Goal: Task Accomplishment & Management: Complete application form

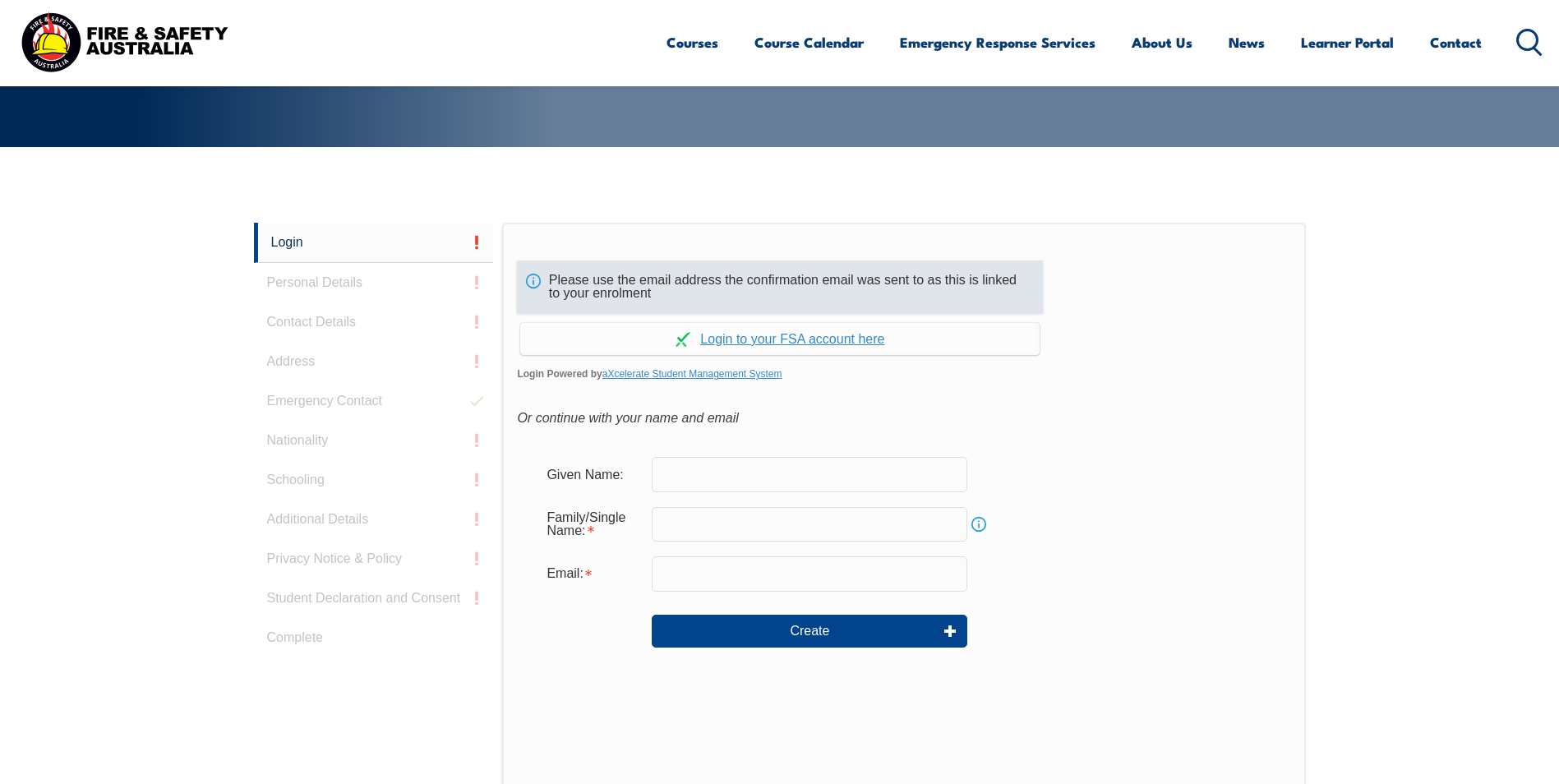
scroll to position [359, 0]
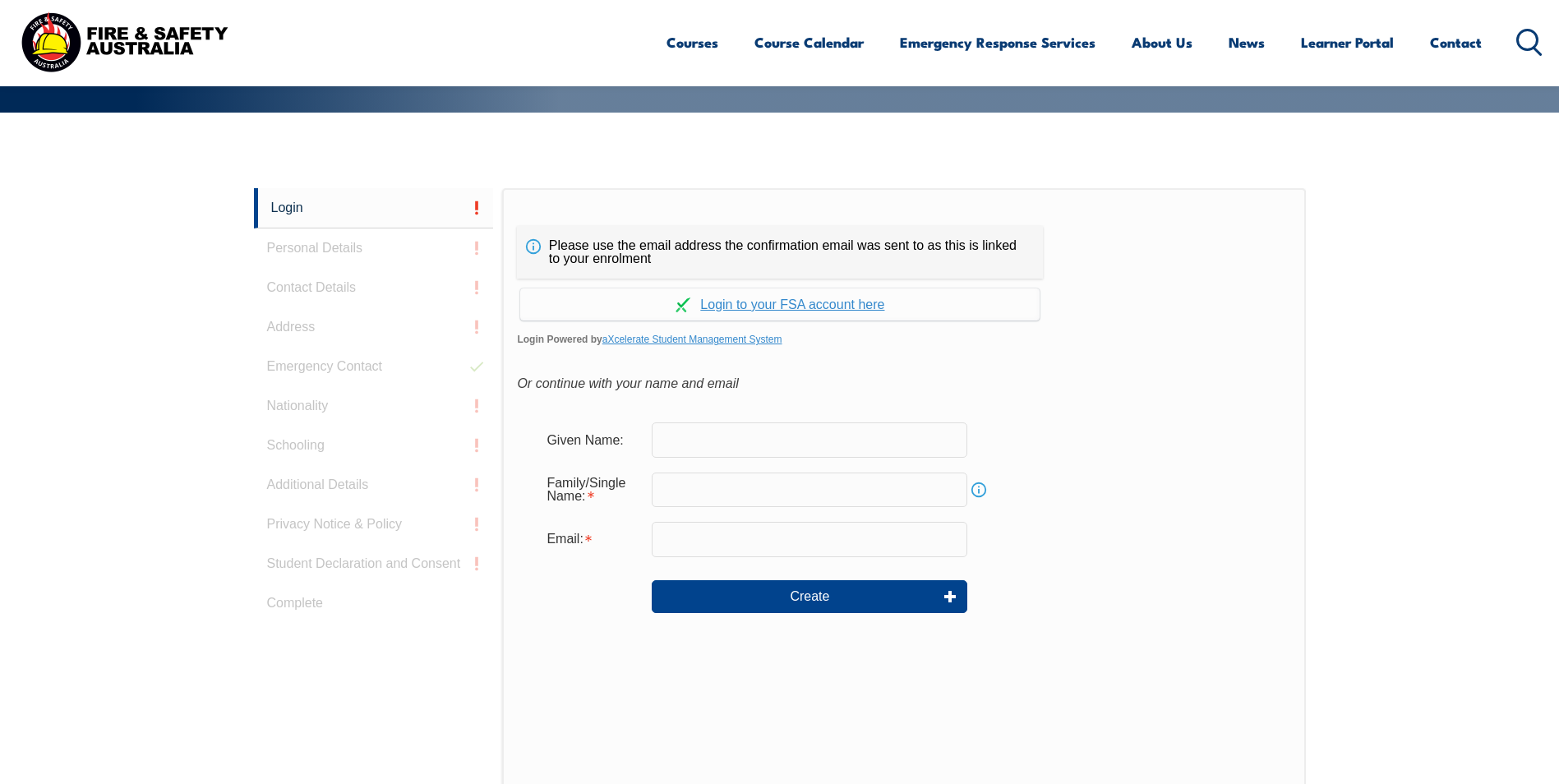
click at [686, 433] on input "text" at bounding box center [809, 439] width 316 height 35
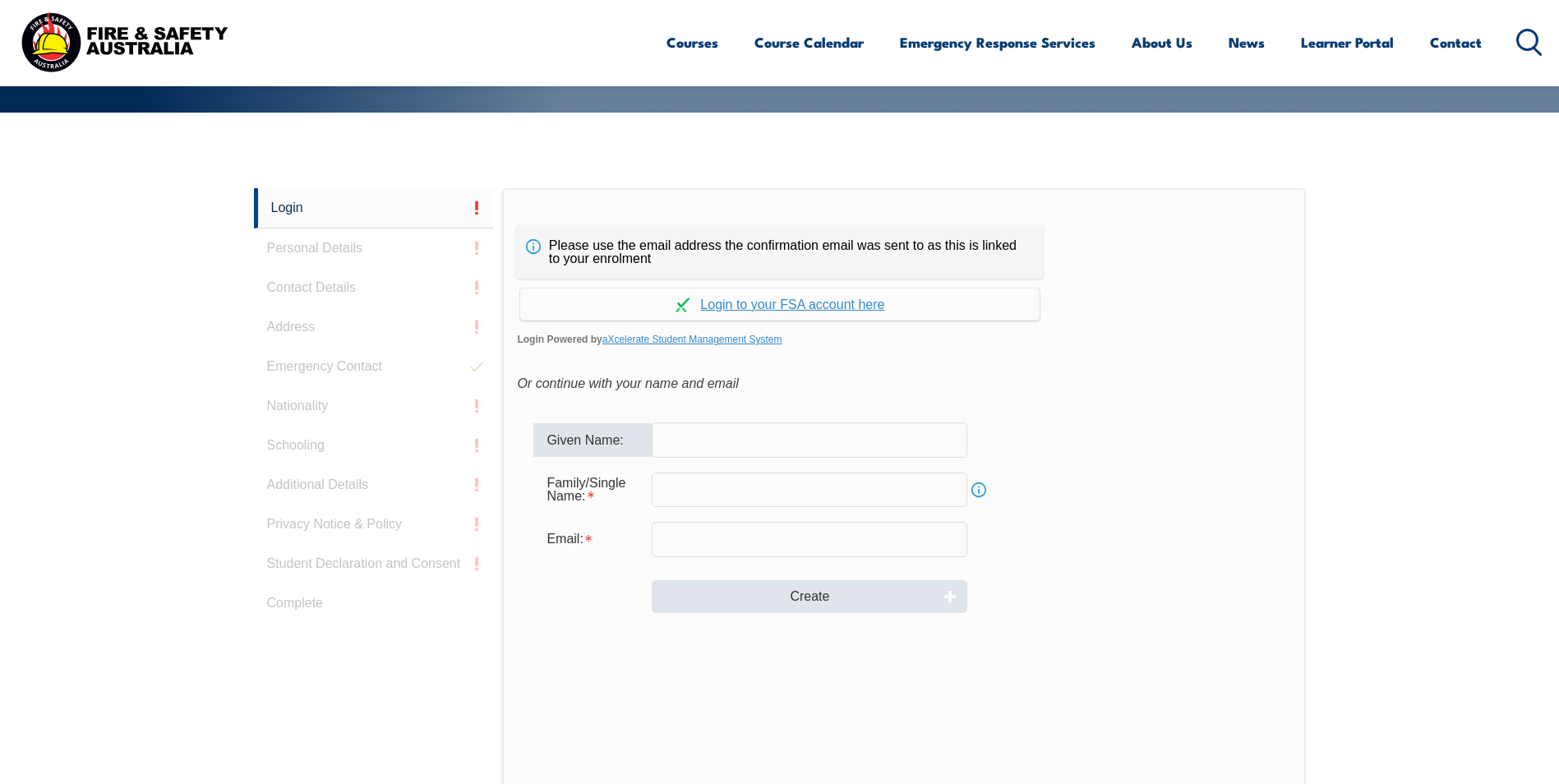
type input "[PERSON_NAME]"
type input "[PERSON_NAME][DOMAIN_NAME][EMAIL_ADDRESS][PERSON_NAME][DOMAIN_NAME]"
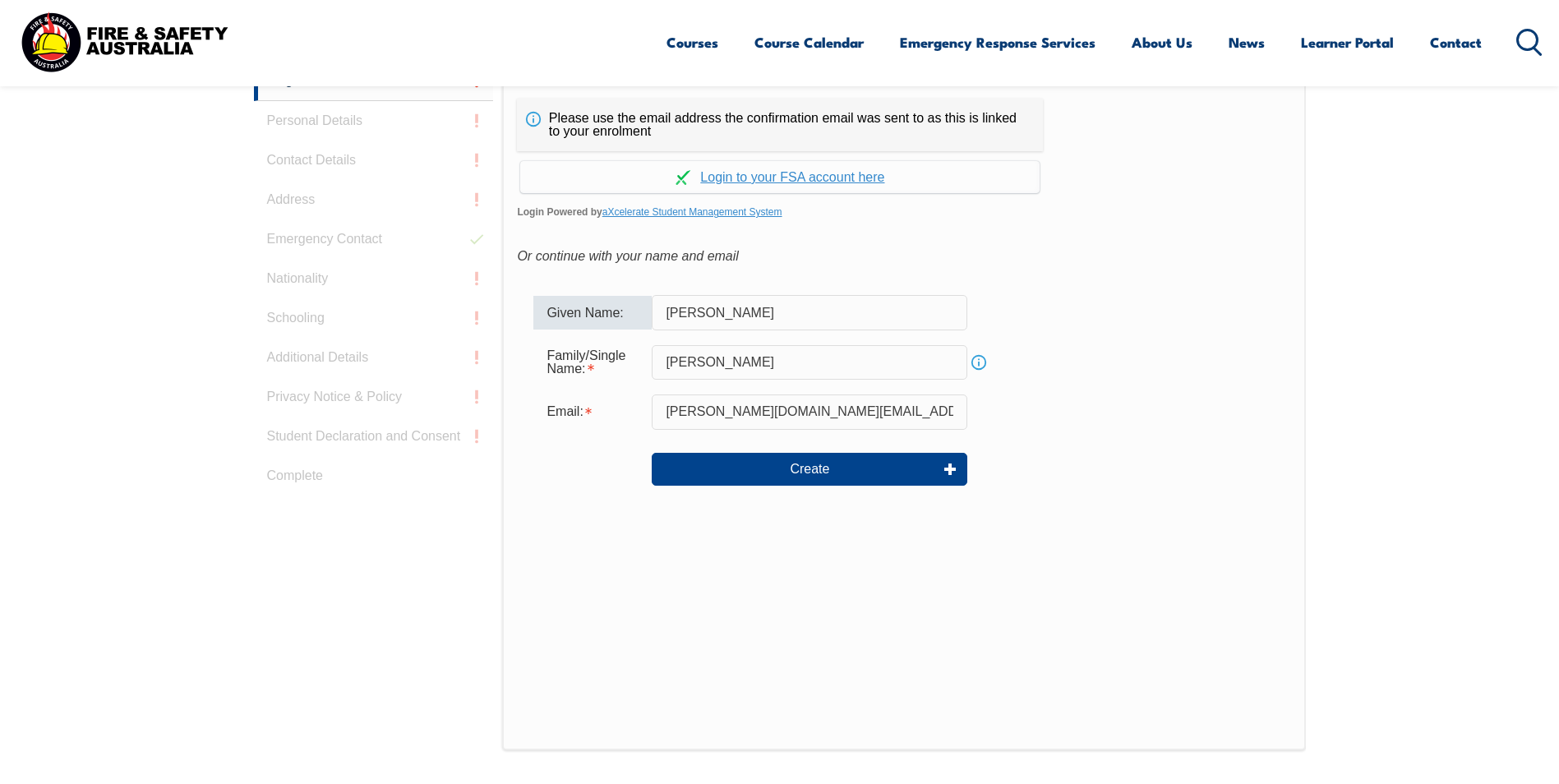
scroll to position [522, 0]
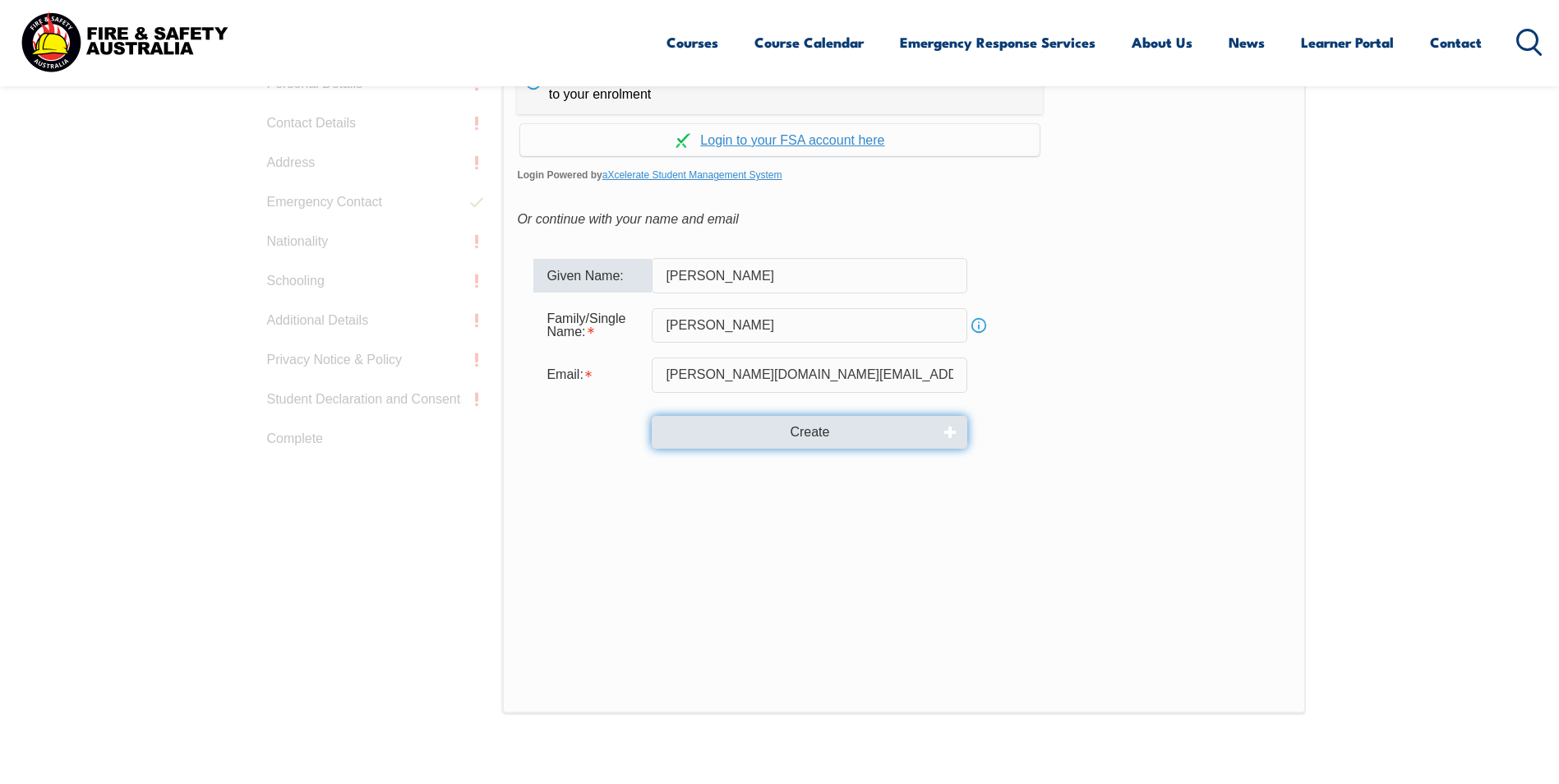
click at [818, 435] on button "Create" at bounding box center [809, 431] width 316 height 33
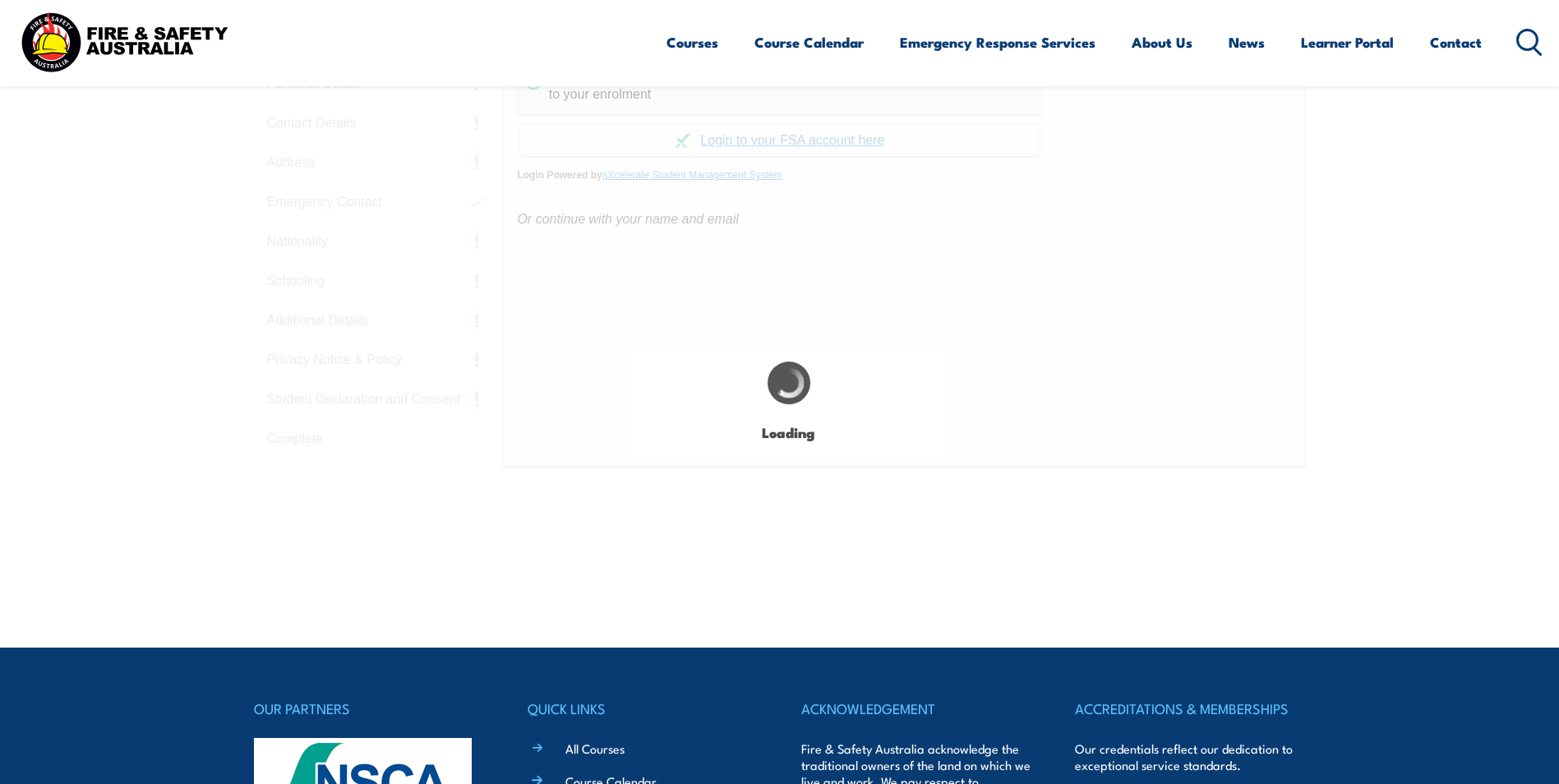
type input "[PERSON_NAME]"
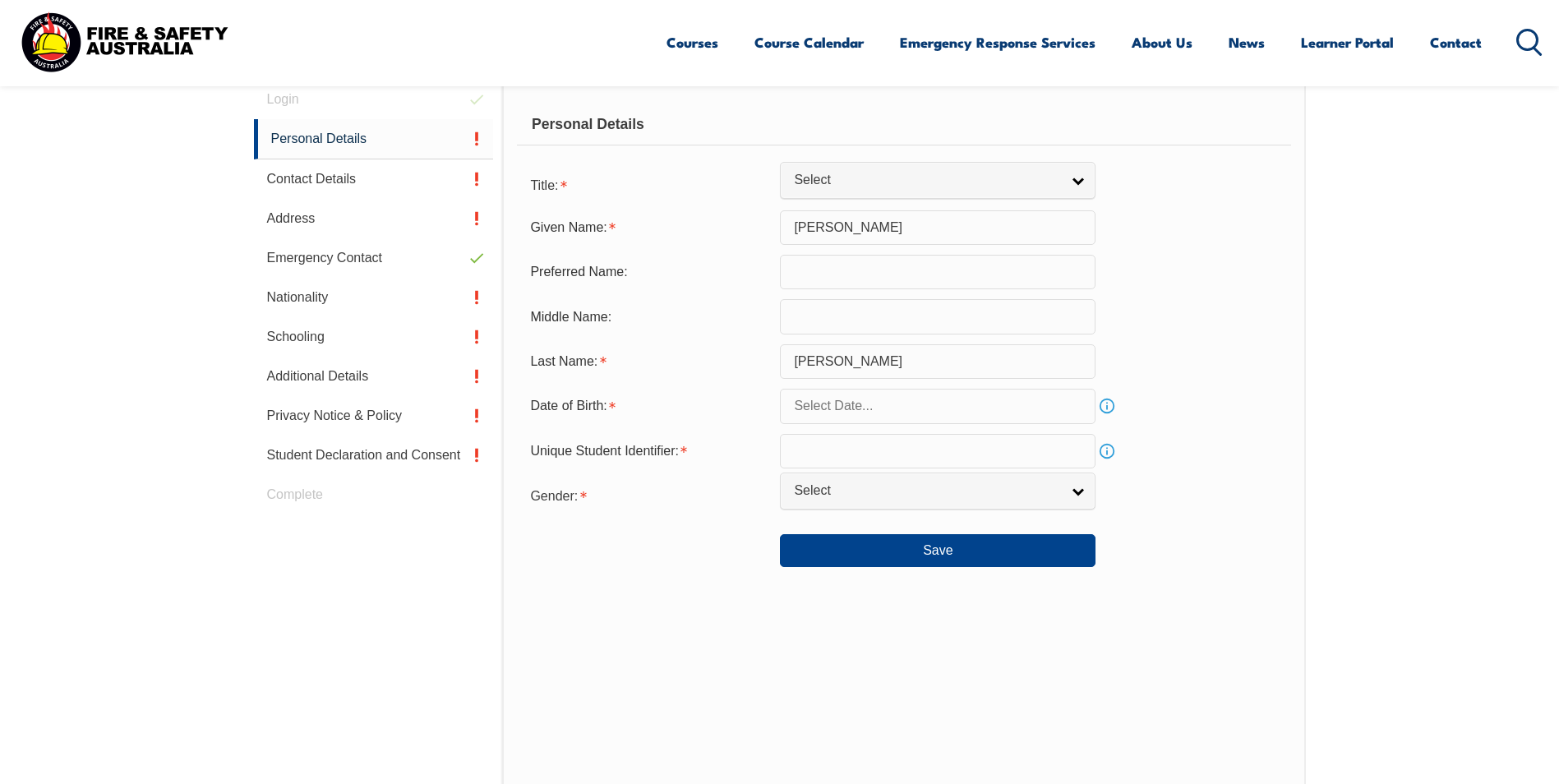
scroll to position [464, 0]
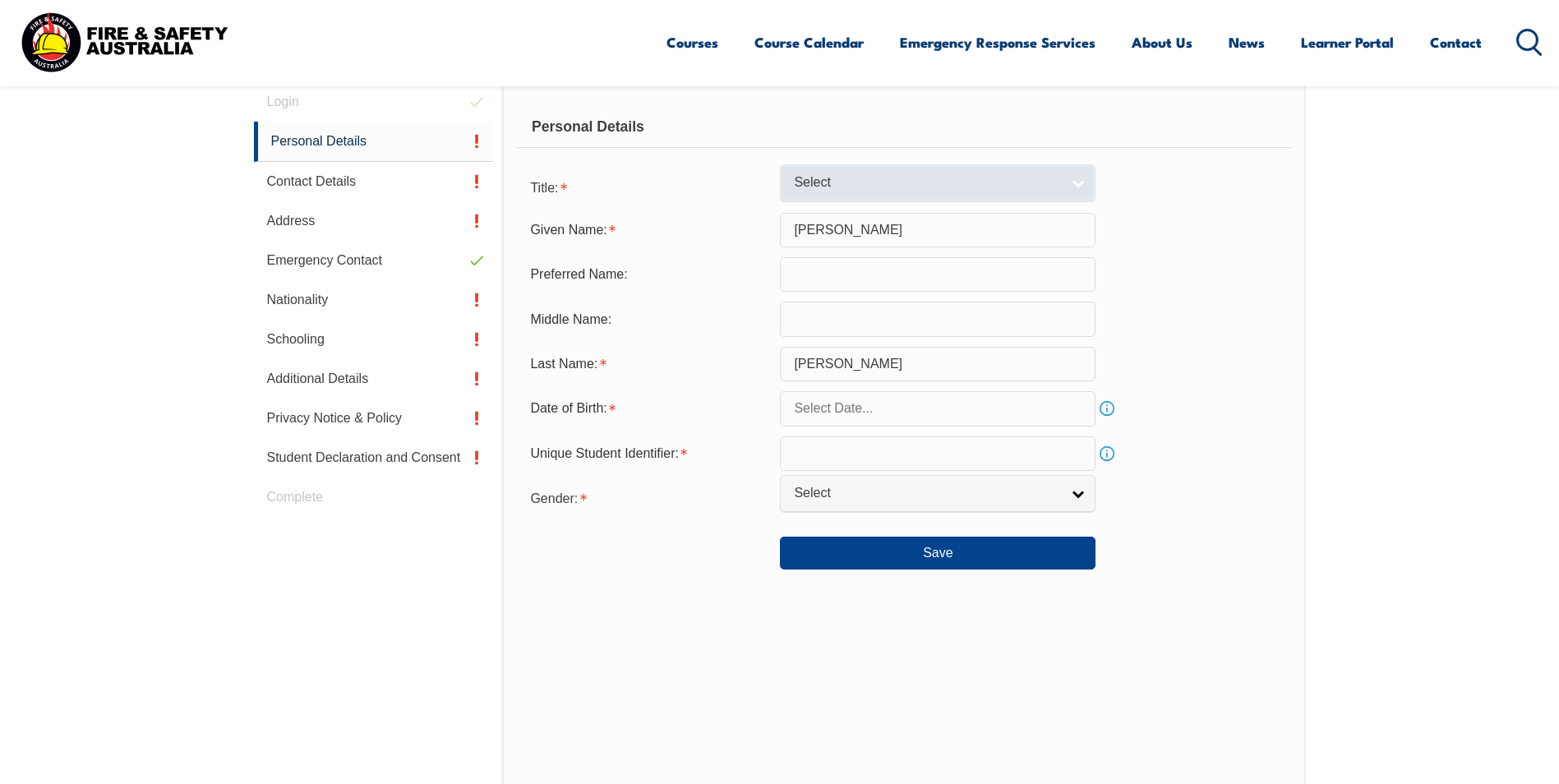
click at [1038, 184] on span "Select" at bounding box center [926, 182] width 266 height 17
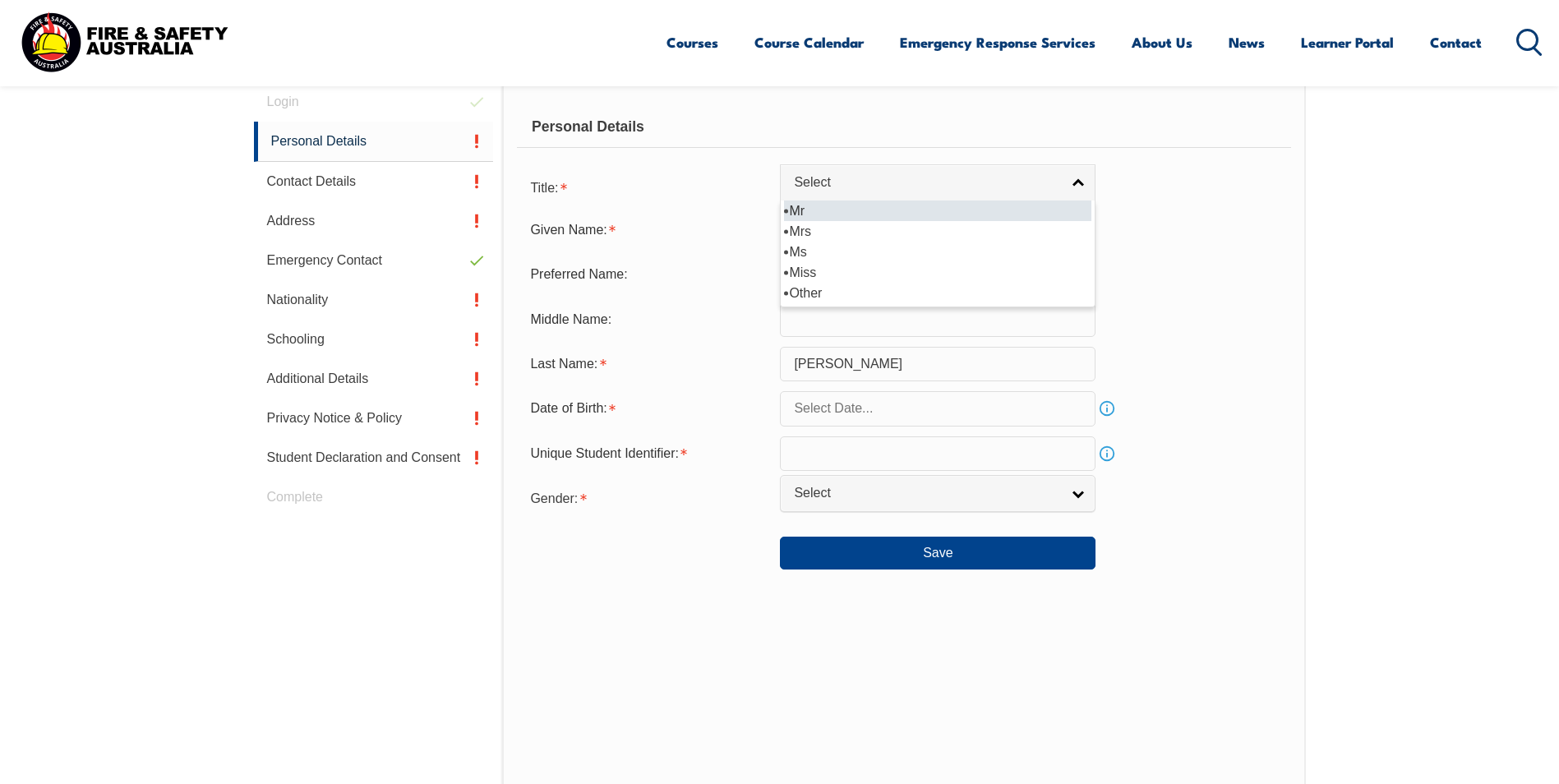
click at [835, 215] on li "Mr" at bounding box center [938, 211] width 308 height 21
select select "Mr"
click at [887, 406] on input "text" at bounding box center [937, 407] width 316 height 35
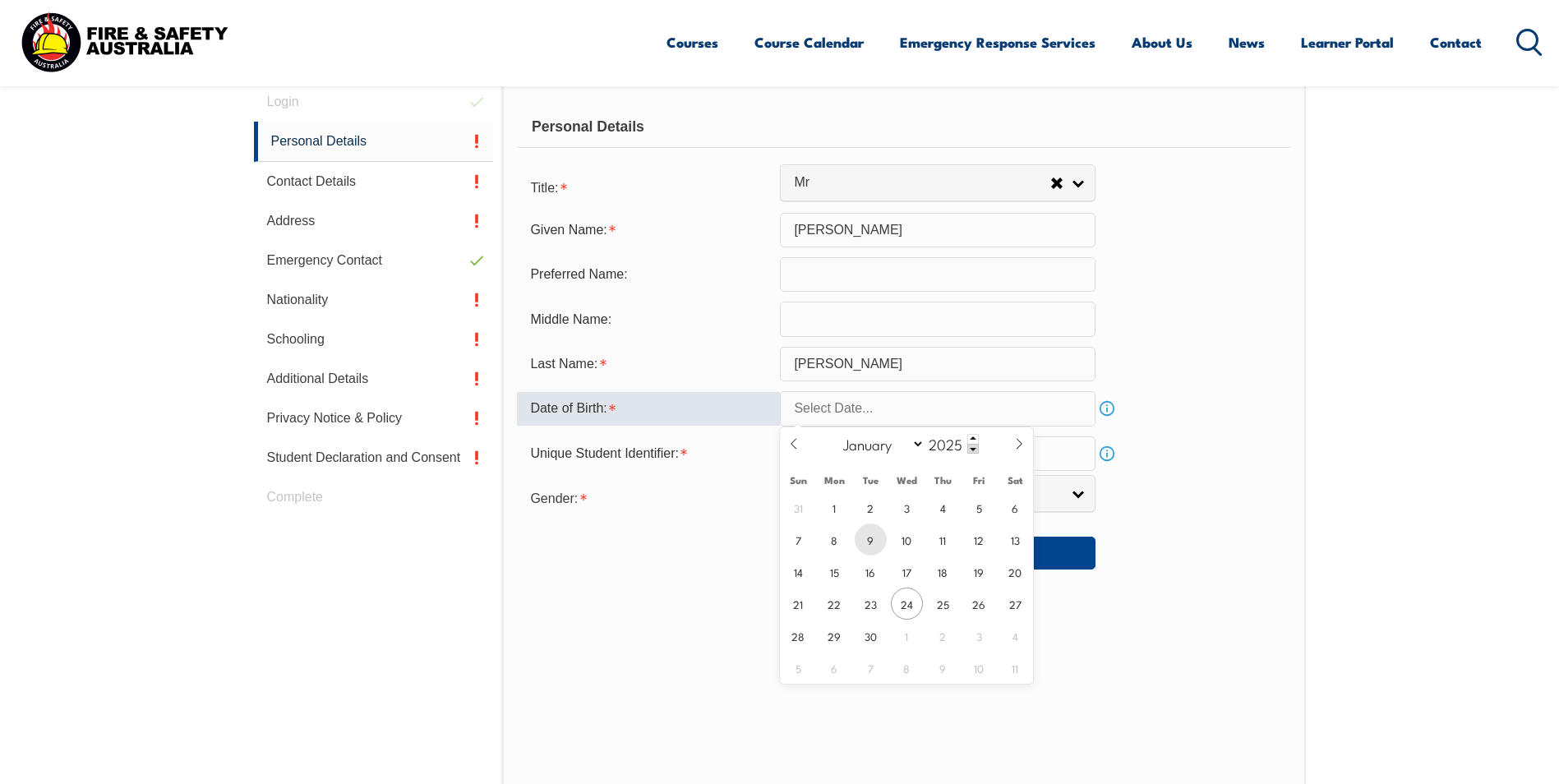
click at [877, 538] on span "9" at bounding box center [870, 539] width 32 height 32
type input "[DATE]"
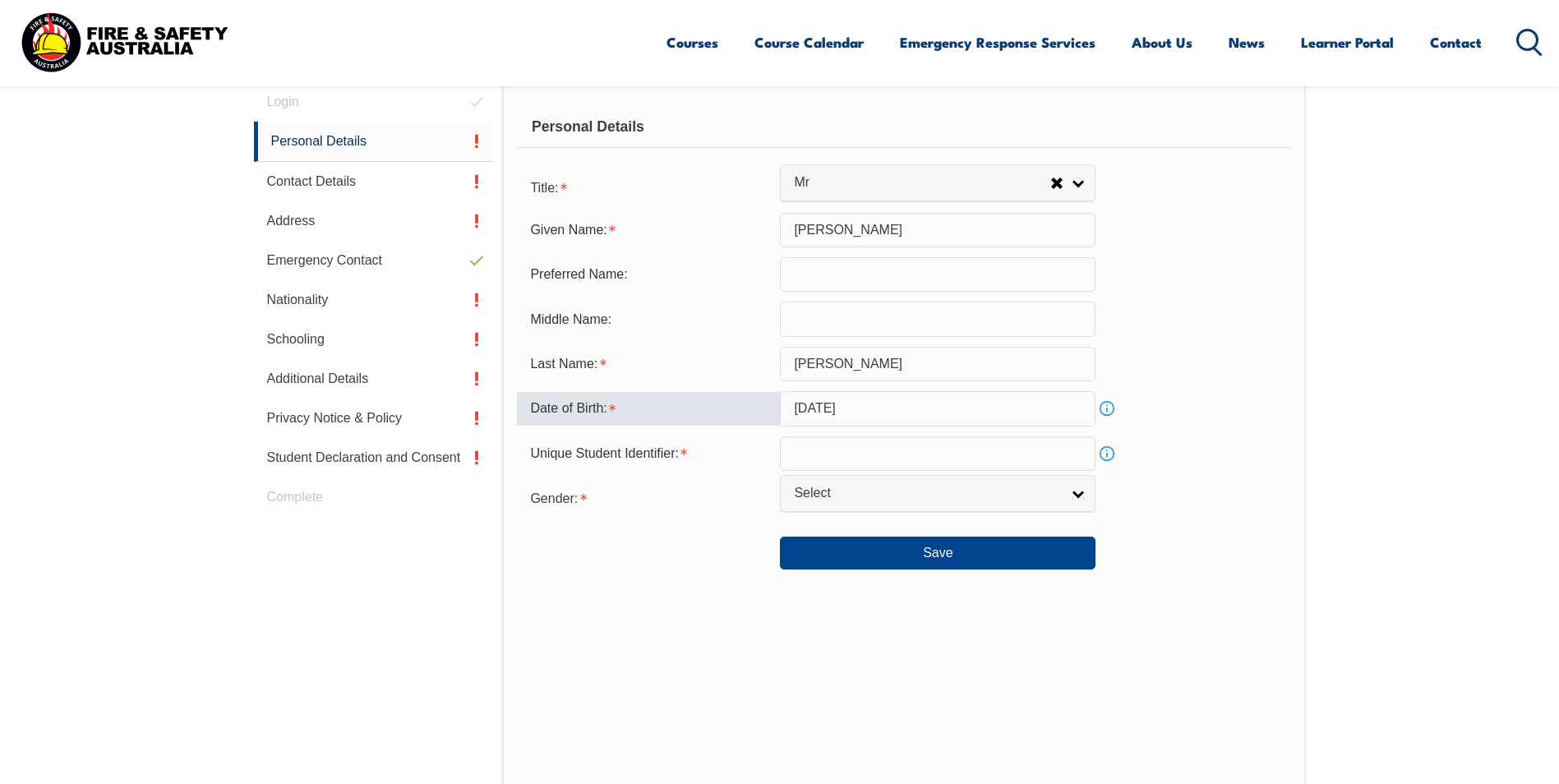
click at [1080, 406] on input "[DATE]" at bounding box center [937, 407] width 316 height 35
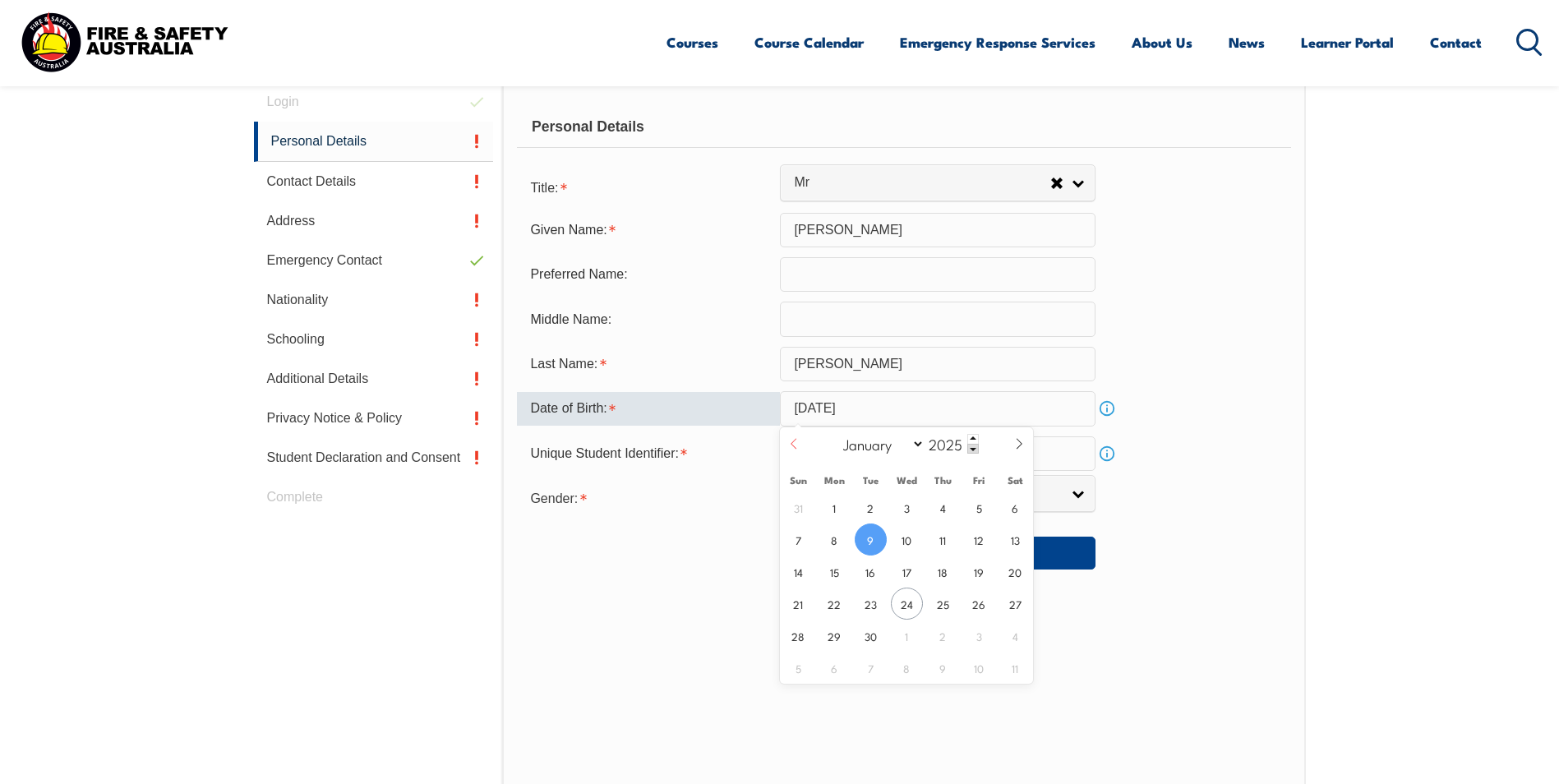
click at [796, 446] on icon at bounding box center [794, 443] width 12 height 12
click at [1020, 451] on span at bounding box center [1019, 449] width 28 height 44
click at [1020, 448] on icon at bounding box center [1019, 443] width 12 height 12
select select "9"
click at [974, 449] on span at bounding box center [973, 448] width 12 height 10
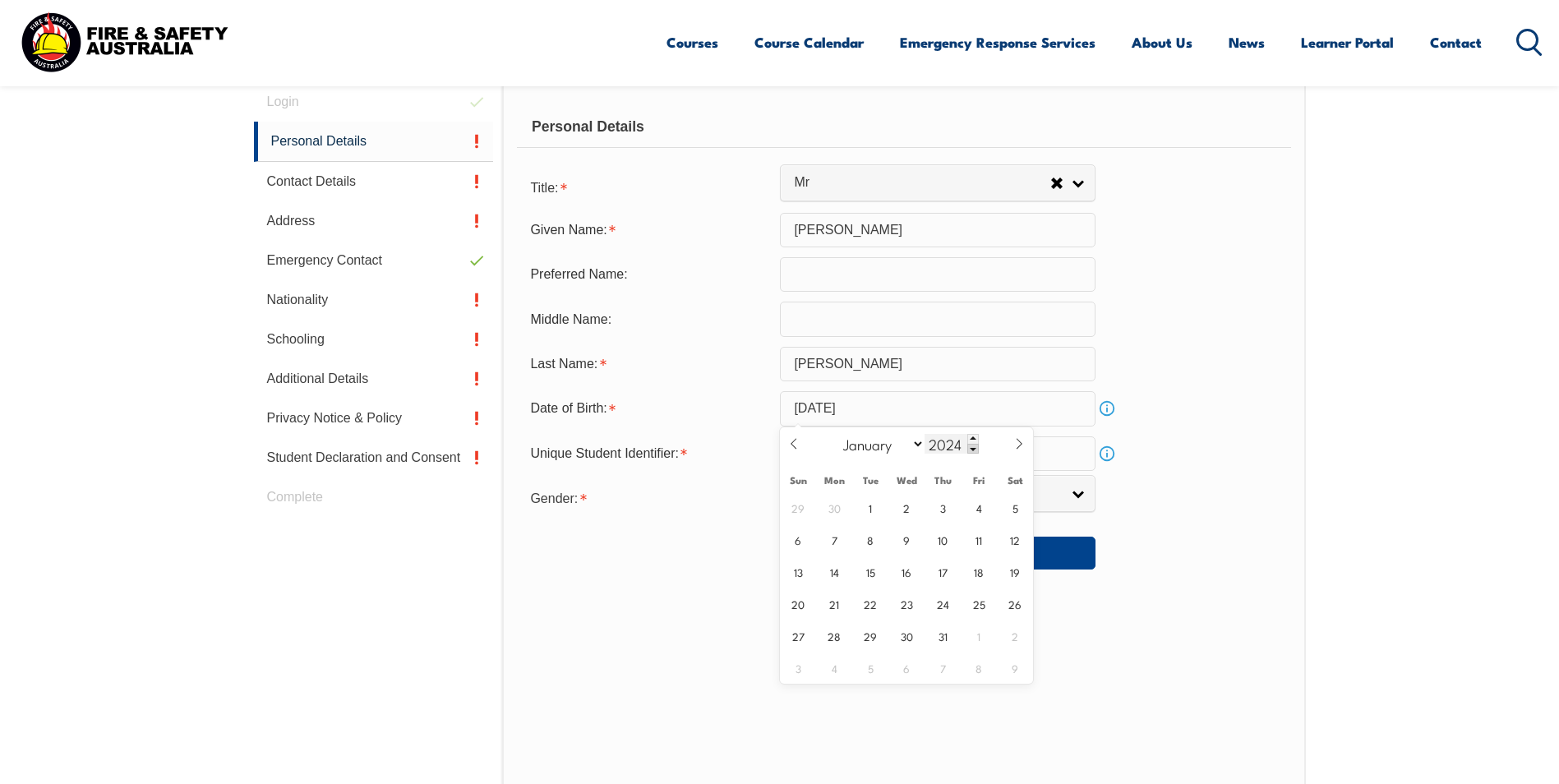
click at [973, 449] on span at bounding box center [973, 448] width 12 height 10
click at [973, 447] on span at bounding box center [973, 448] width 12 height 10
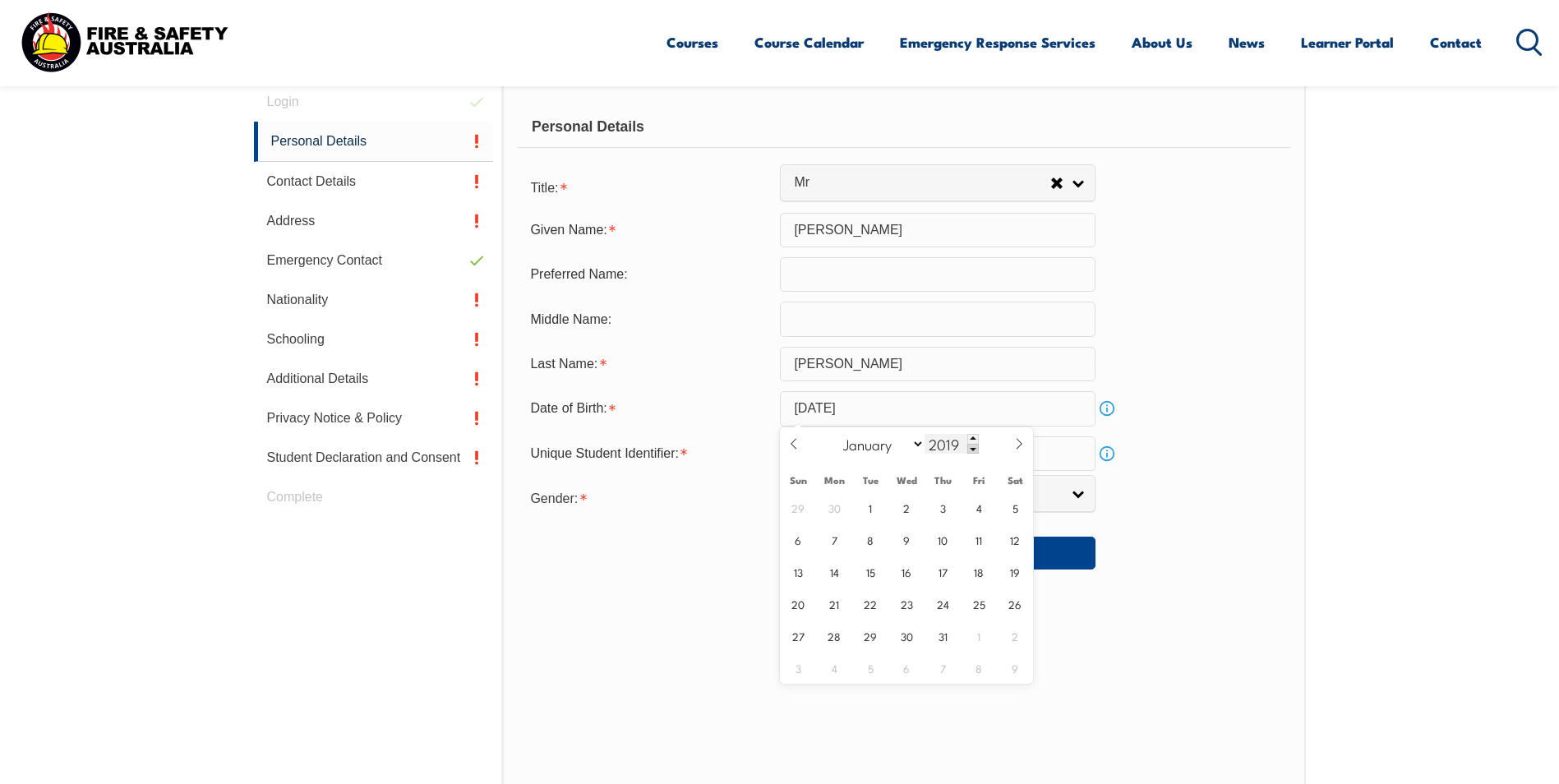
click at [973, 447] on span at bounding box center [973, 448] width 12 height 10
click at [973, 446] on span at bounding box center [973, 448] width 12 height 10
click at [972, 446] on span at bounding box center [973, 448] width 12 height 10
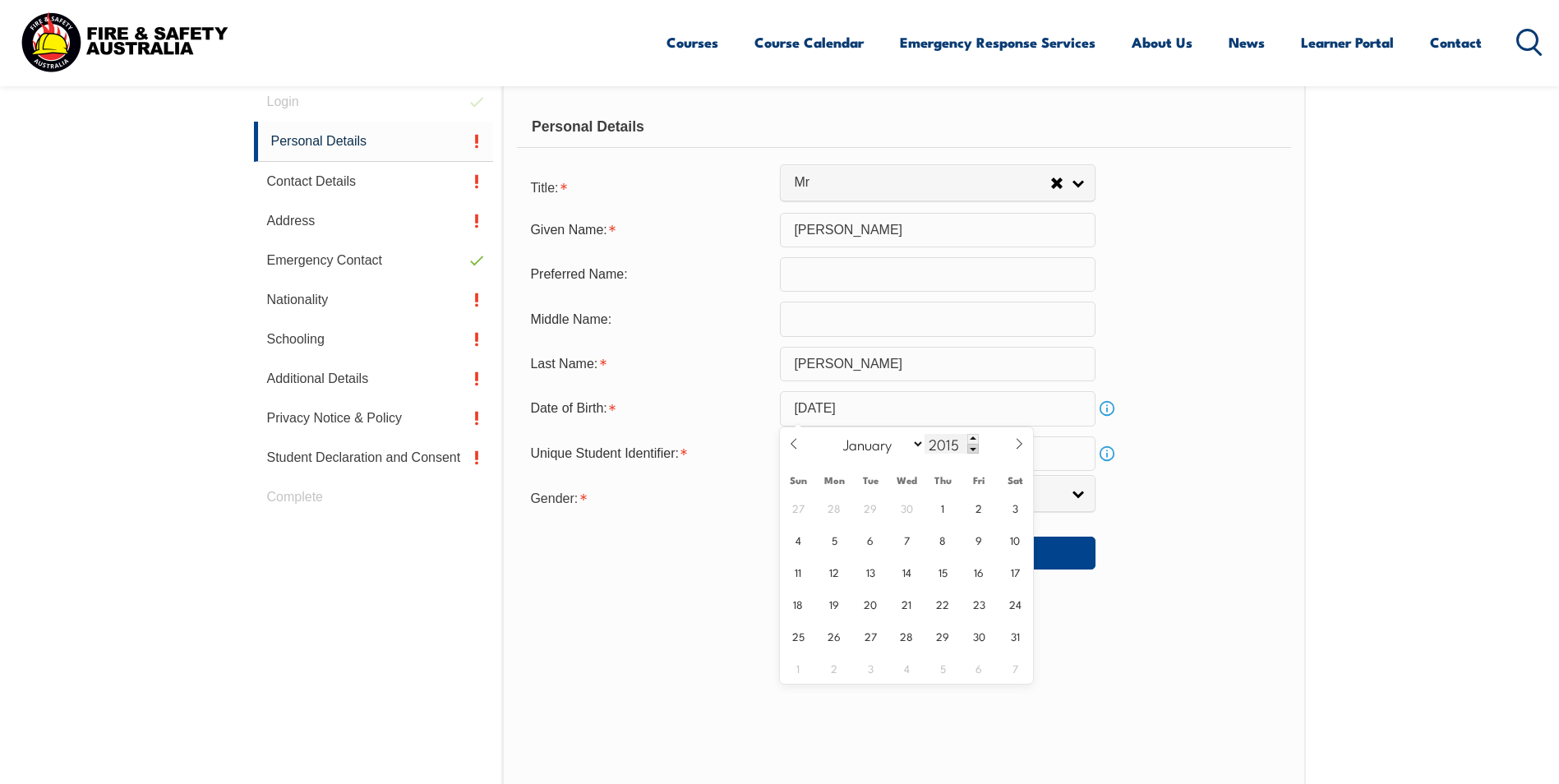
click at [972, 446] on span at bounding box center [973, 448] width 12 height 10
click at [971, 446] on span at bounding box center [973, 448] width 12 height 10
click at [970, 446] on span at bounding box center [973, 448] width 12 height 10
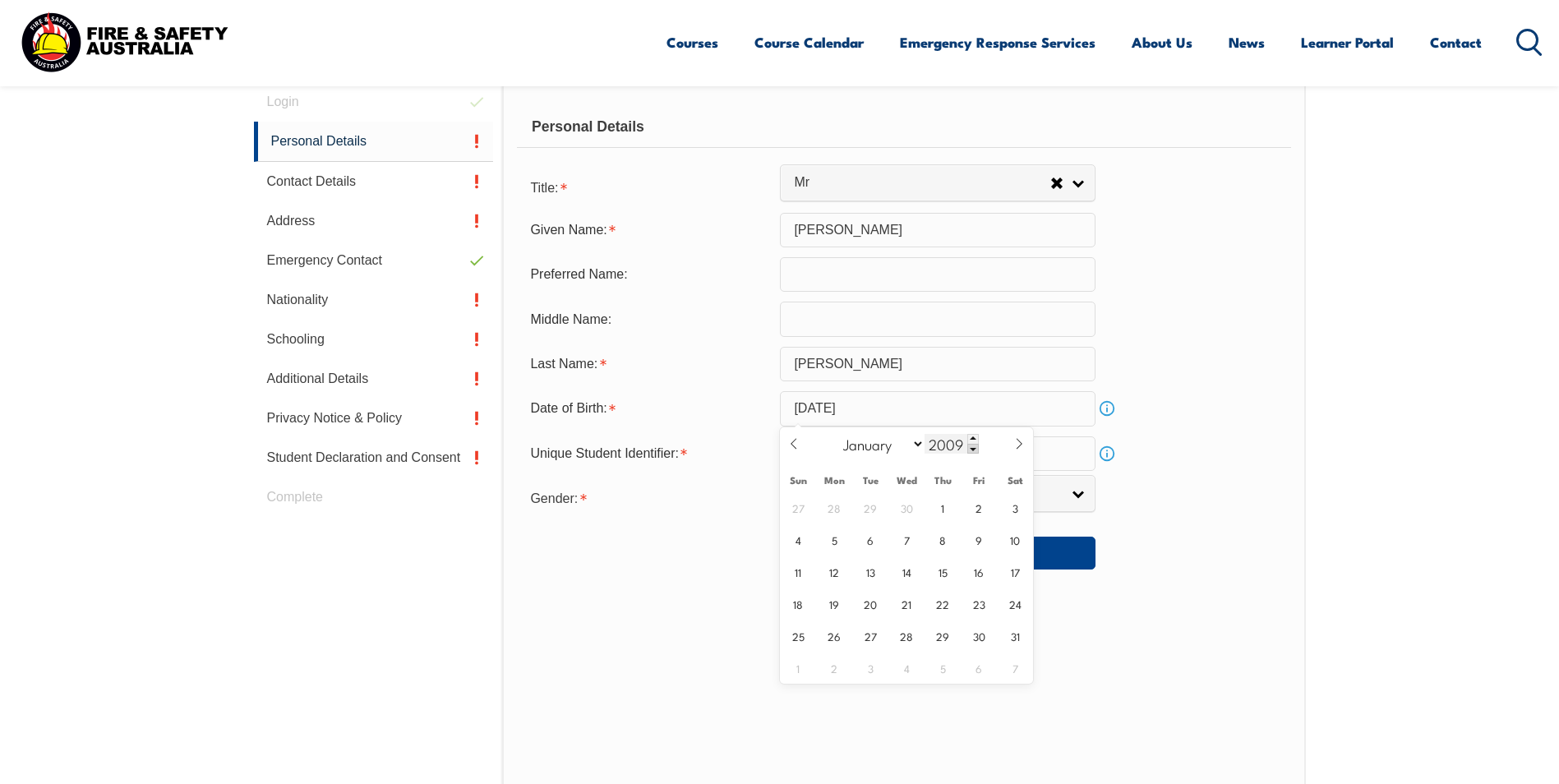
click at [972, 446] on span at bounding box center [973, 448] width 12 height 10
click at [974, 448] on span at bounding box center [973, 448] width 12 height 10
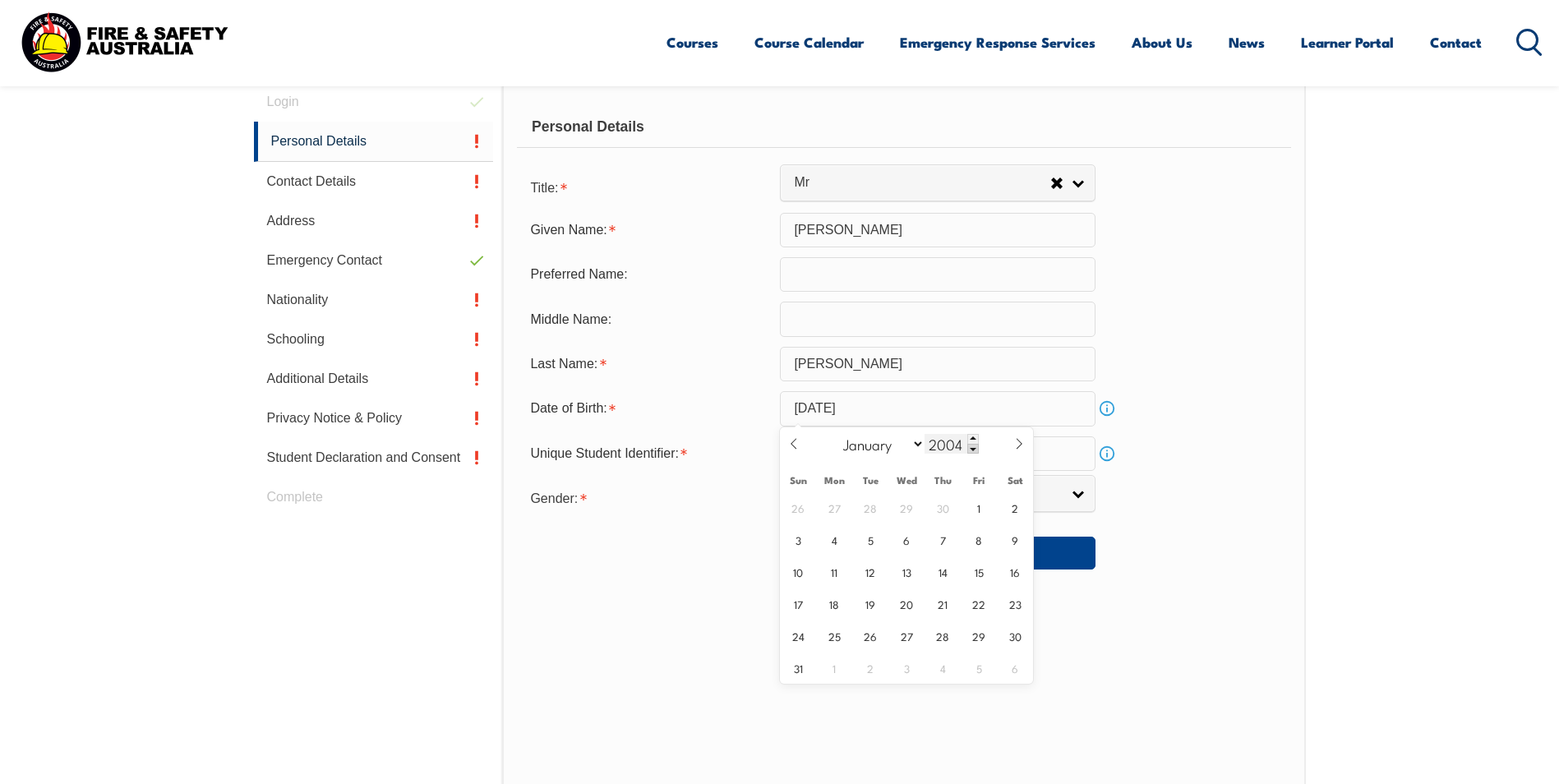
click at [974, 448] on span at bounding box center [973, 448] width 12 height 10
click at [974, 447] on span at bounding box center [973, 448] width 12 height 10
click at [973, 447] on span at bounding box center [973, 448] width 12 height 10
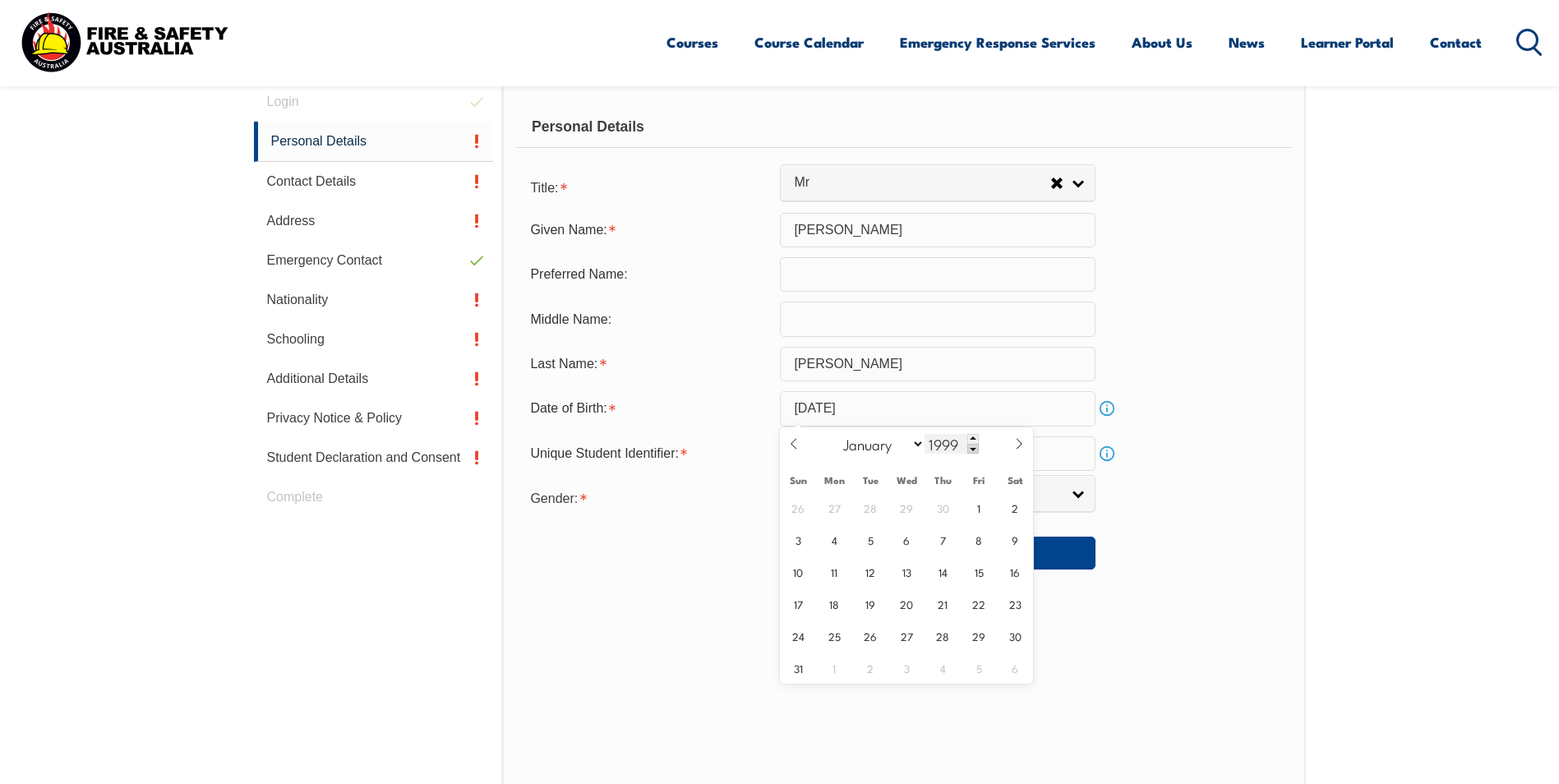
click at [973, 447] on span at bounding box center [973, 448] width 12 height 10
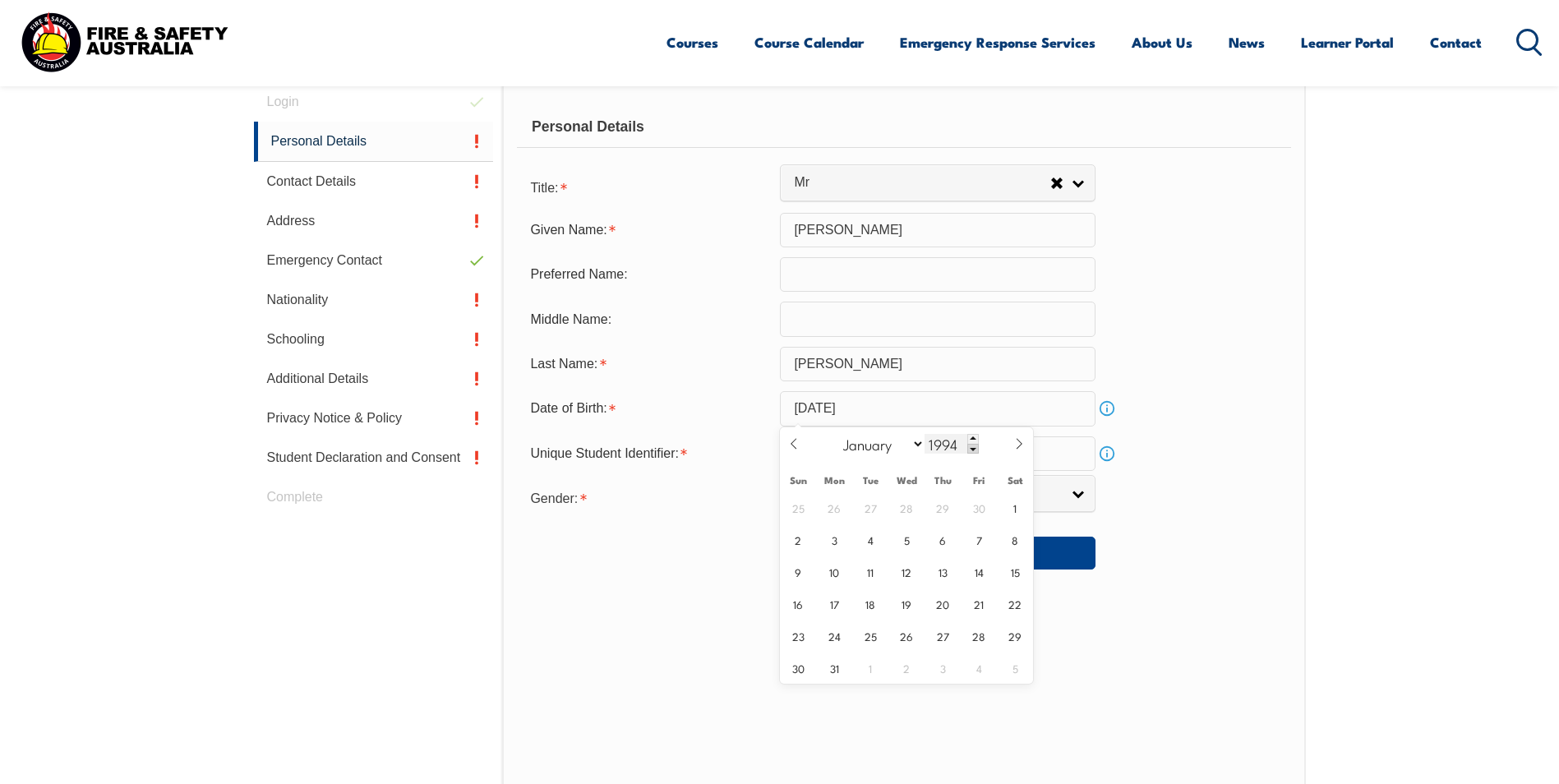
click at [973, 447] on span at bounding box center [973, 448] width 12 height 10
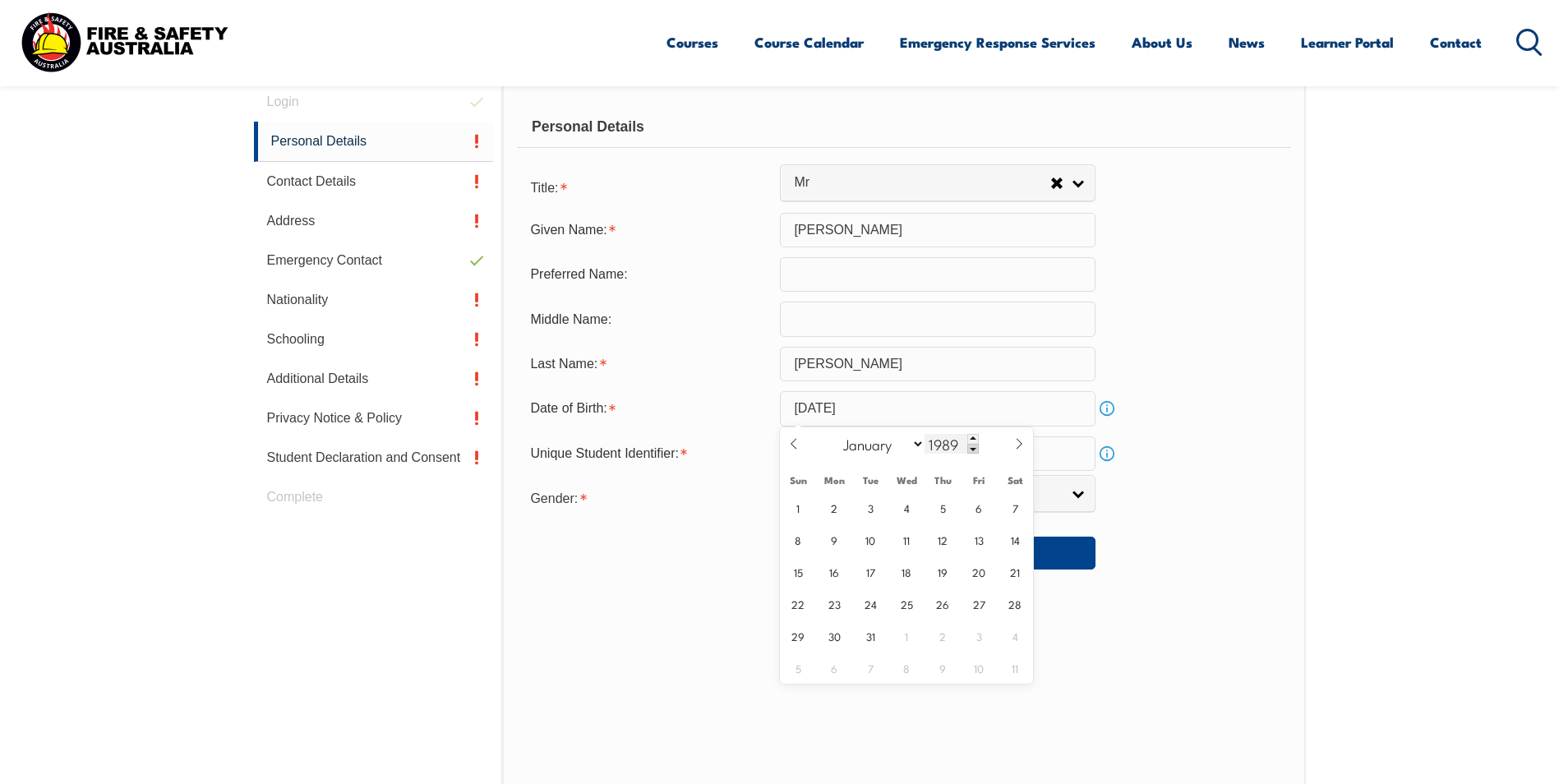
click at [973, 447] on span at bounding box center [973, 448] width 12 height 10
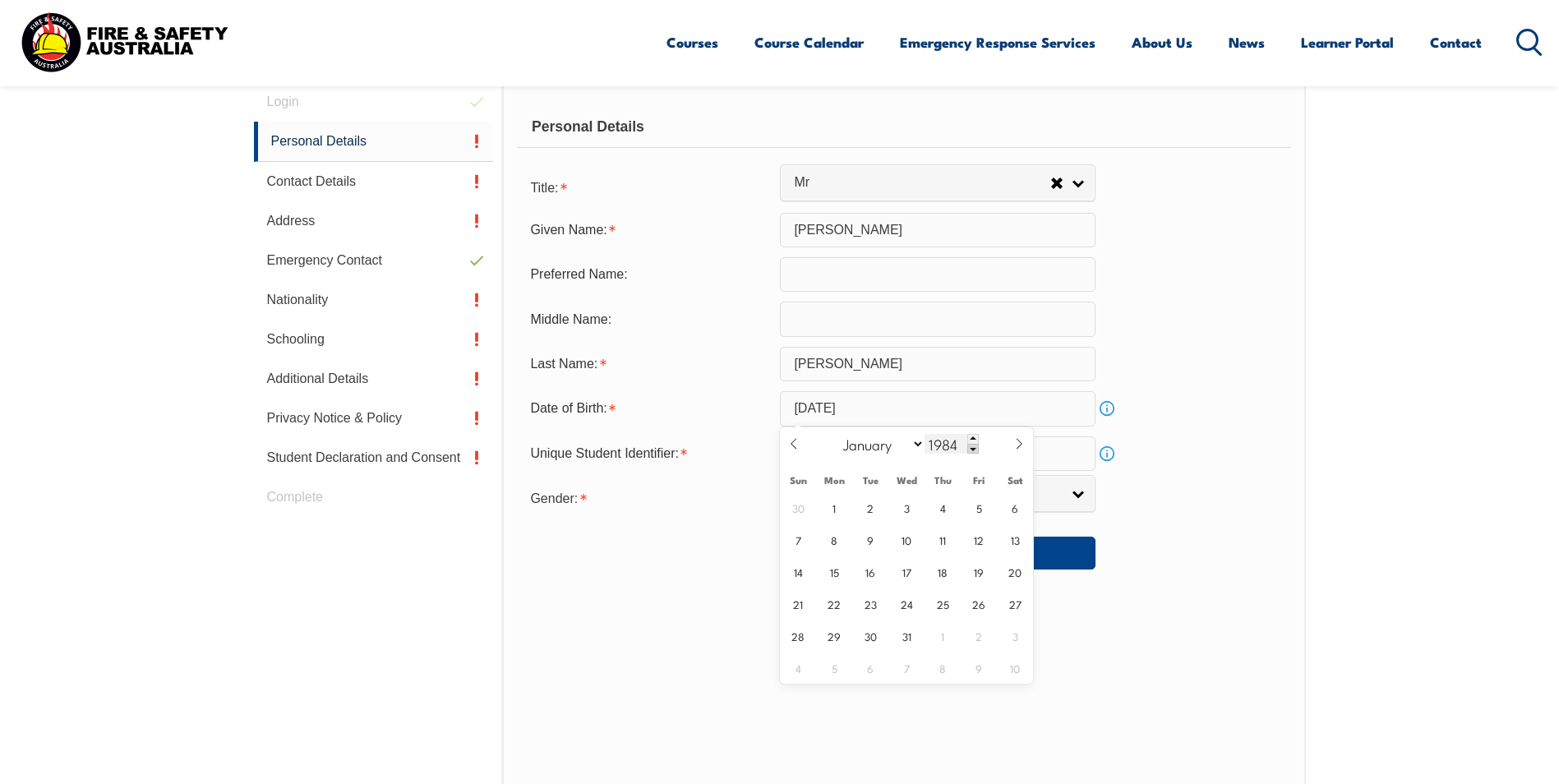
click at [974, 447] on span at bounding box center [973, 448] width 12 height 10
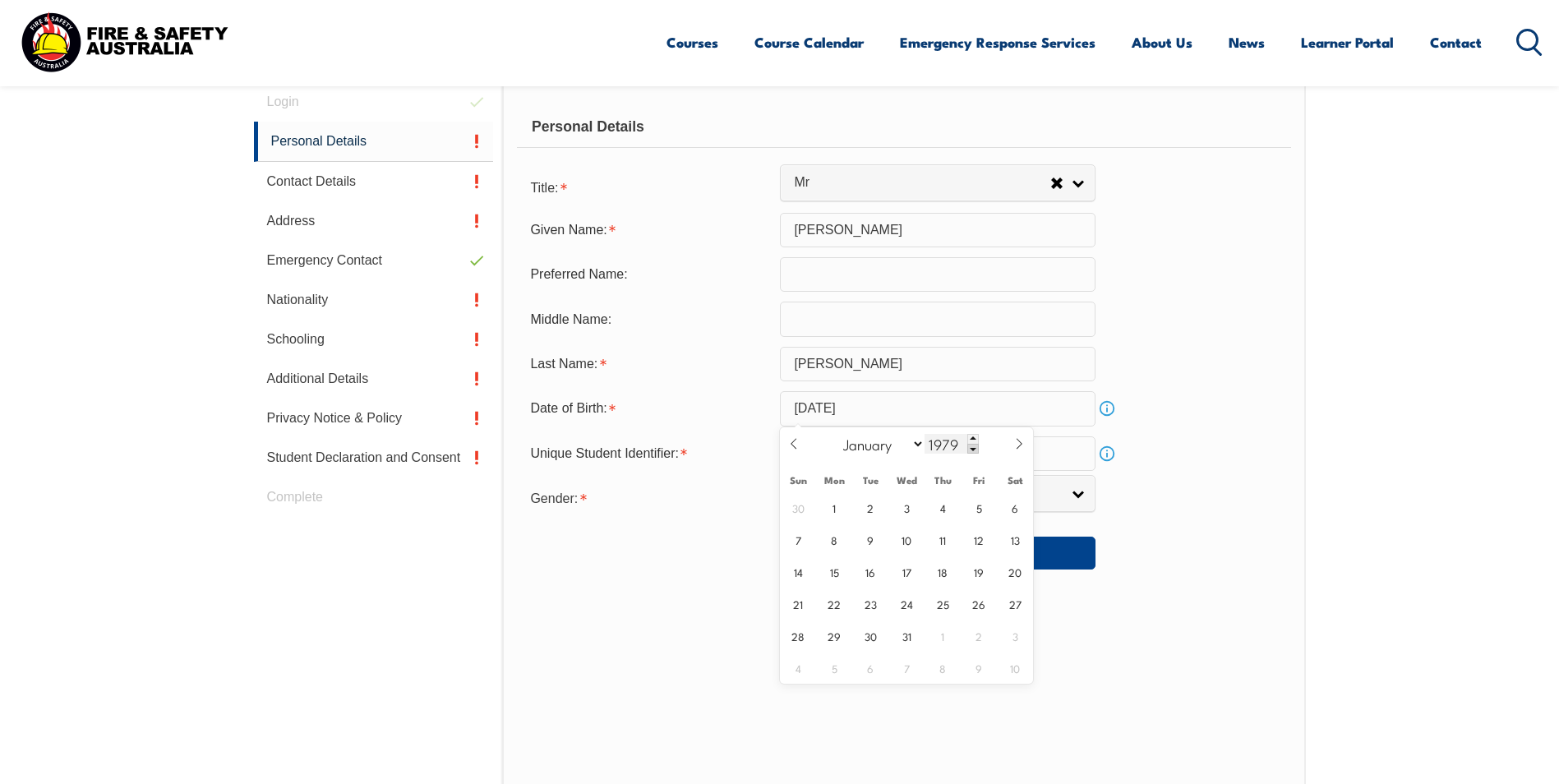
click at [974, 447] on span at bounding box center [973, 448] width 12 height 10
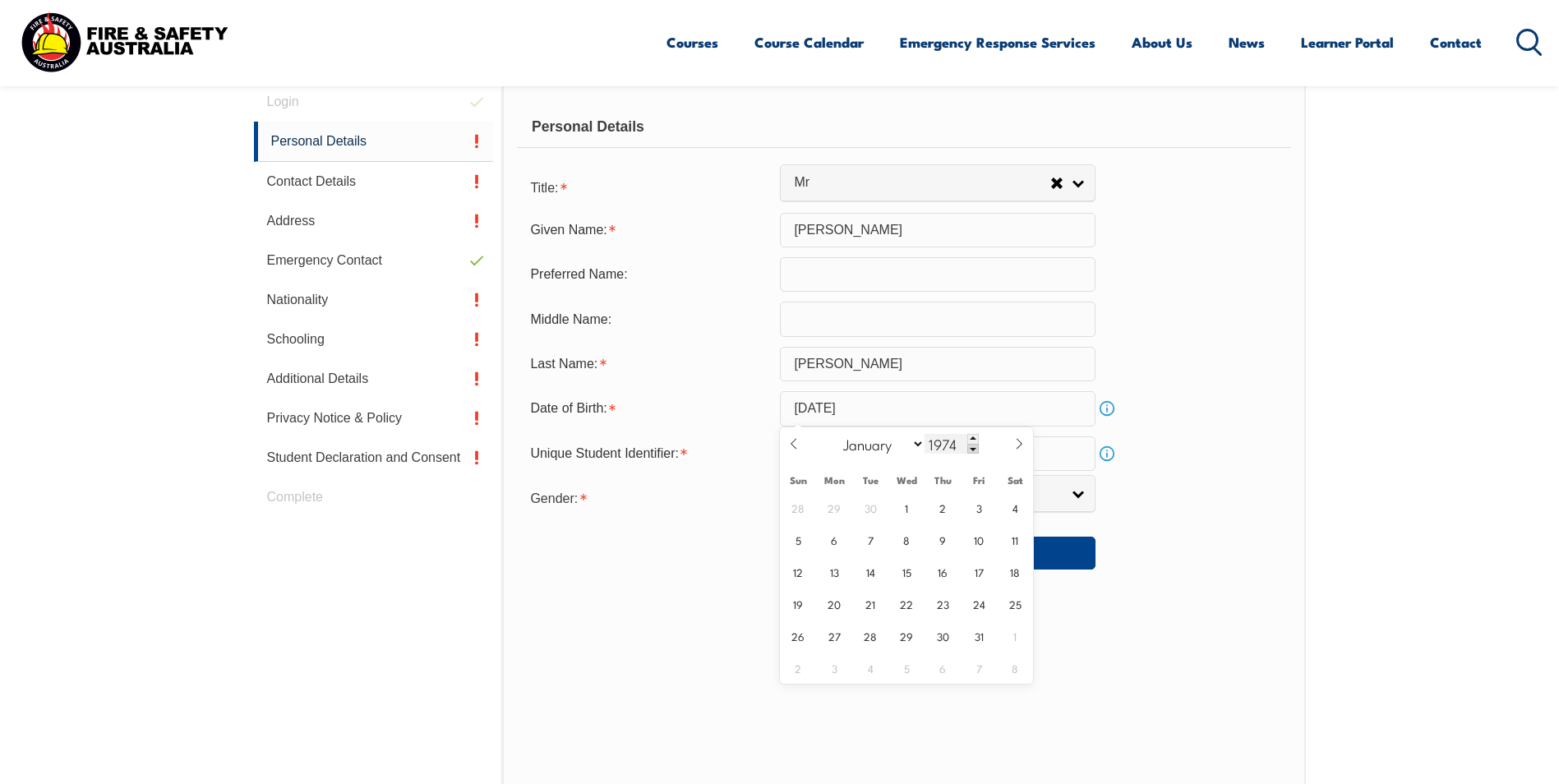
click at [974, 447] on span at bounding box center [973, 448] width 12 height 10
click at [974, 446] on span at bounding box center [973, 448] width 12 height 10
click at [973, 446] on span at bounding box center [973, 448] width 12 height 10
type input "1971"
click at [1012, 542] on span "9" at bounding box center [1015, 539] width 32 height 32
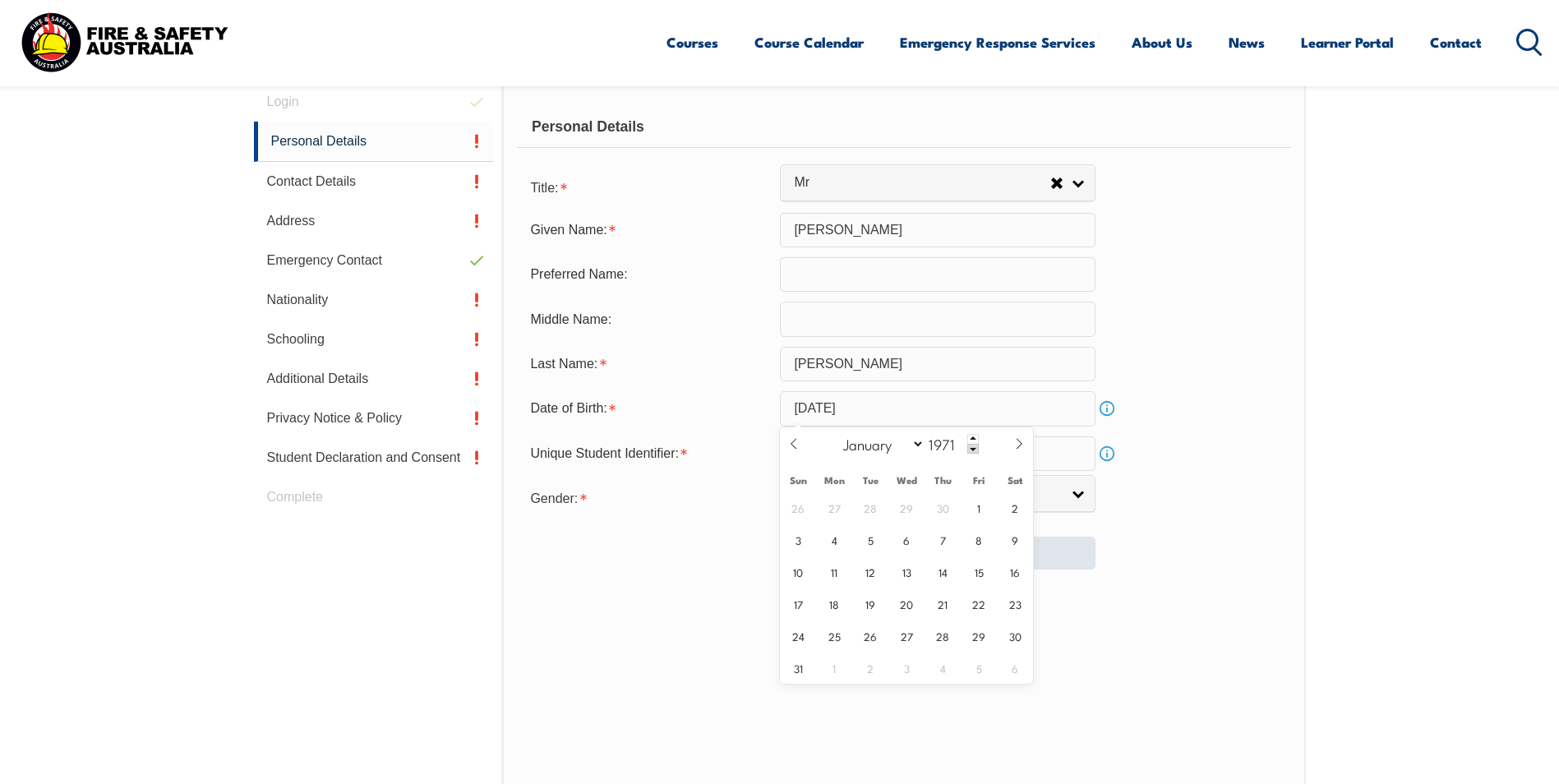
type input "[DATE]"
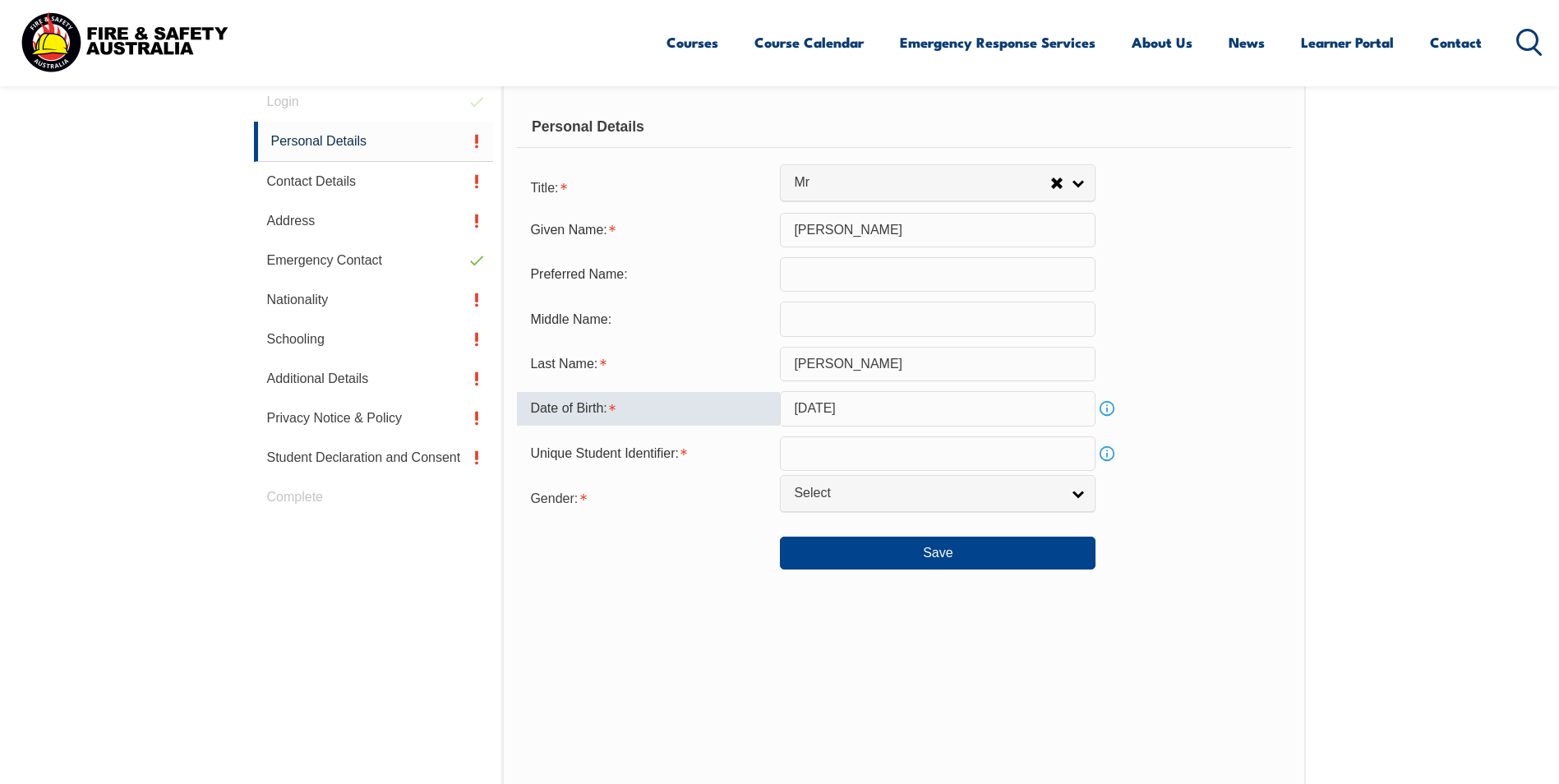
click at [922, 453] on input "text" at bounding box center [937, 453] width 316 height 35
click at [718, 453] on div "Unique Student Identifier:" at bounding box center [648, 453] width 263 height 33
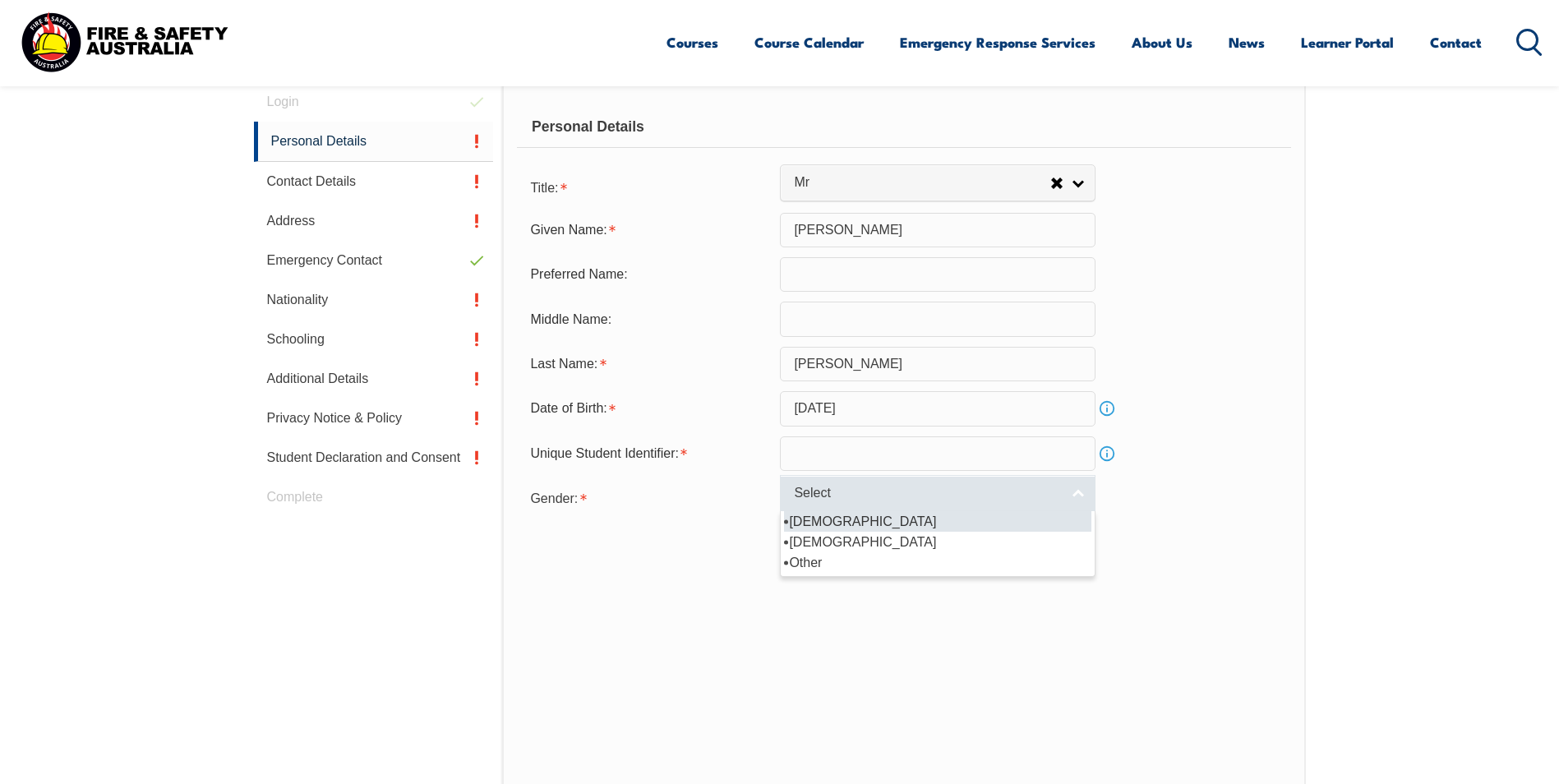
click at [955, 485] on span "Select" at bounding box center [926, 492] width 266 height 17
click at [844, 525] on li "[DEMOGRAPHIC_DATA]" at bounding box center [938, 521] width 308 height 21
select select "M"
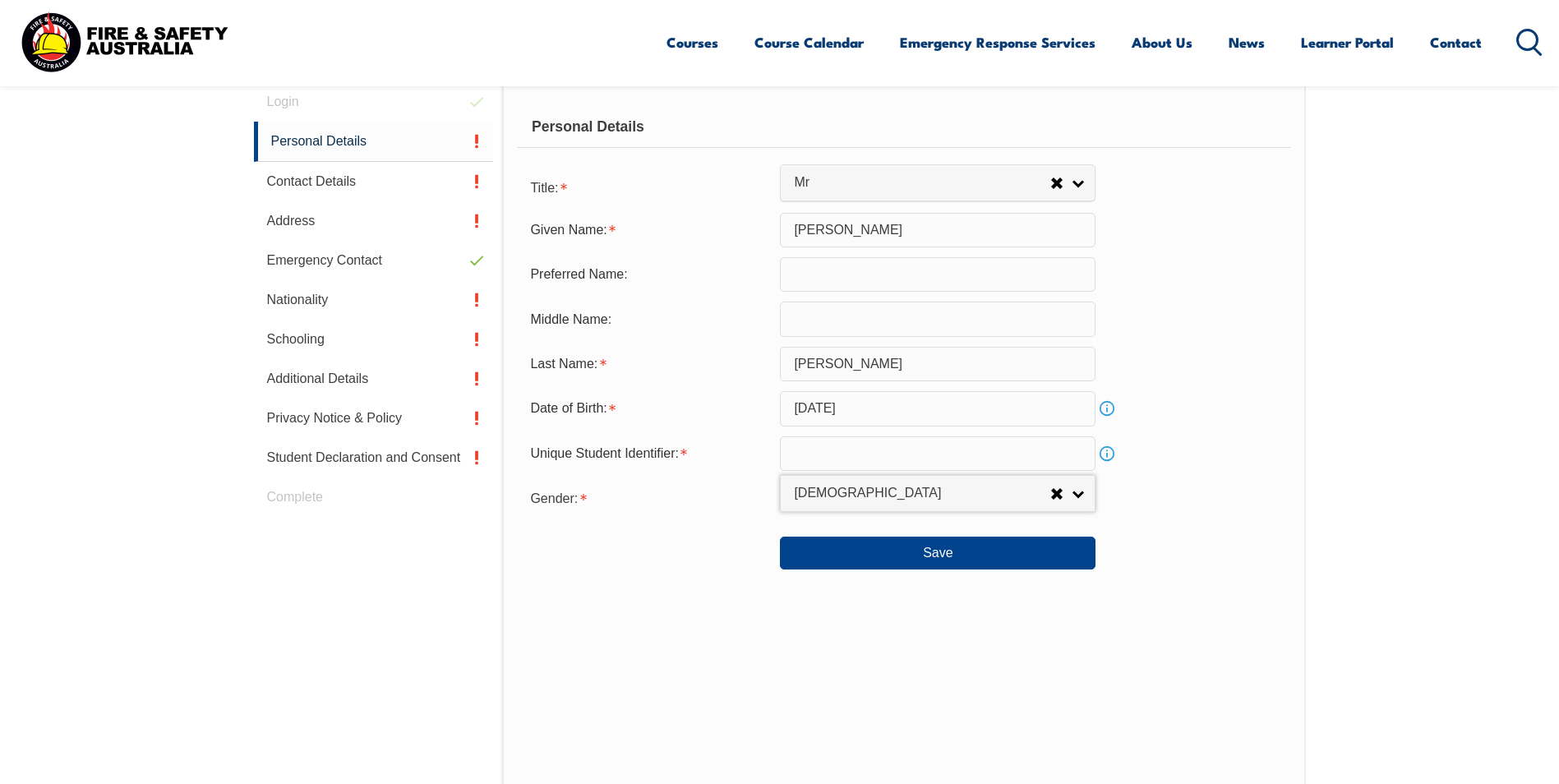
click at [1106, 452] on link "Info" at bounding box center [1106, 452] width 23 height 23
click at [955, 557] on button "Save" at bounding box center [937, 552] width 316 height 33
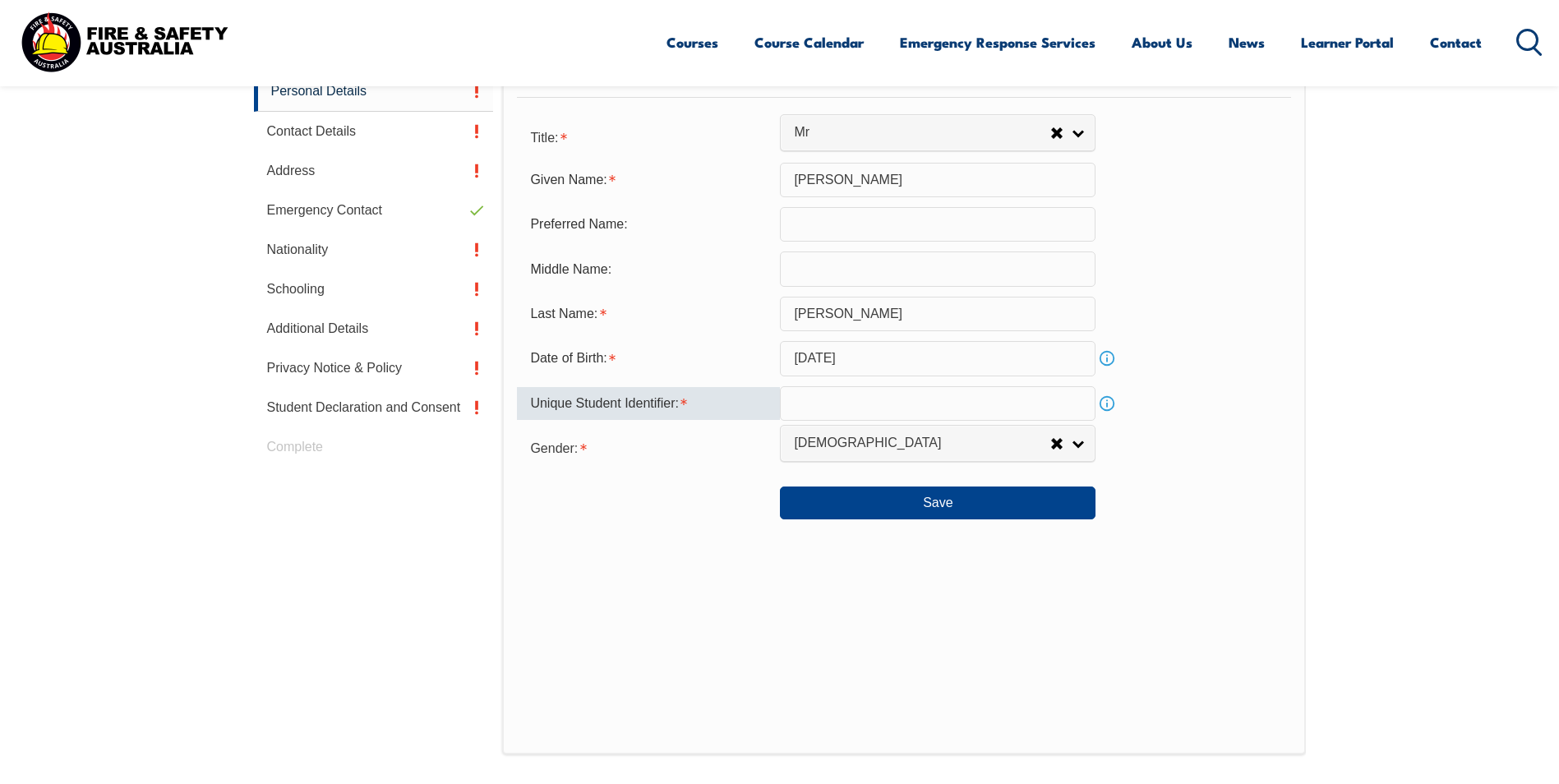
scroll to position [489, 0]
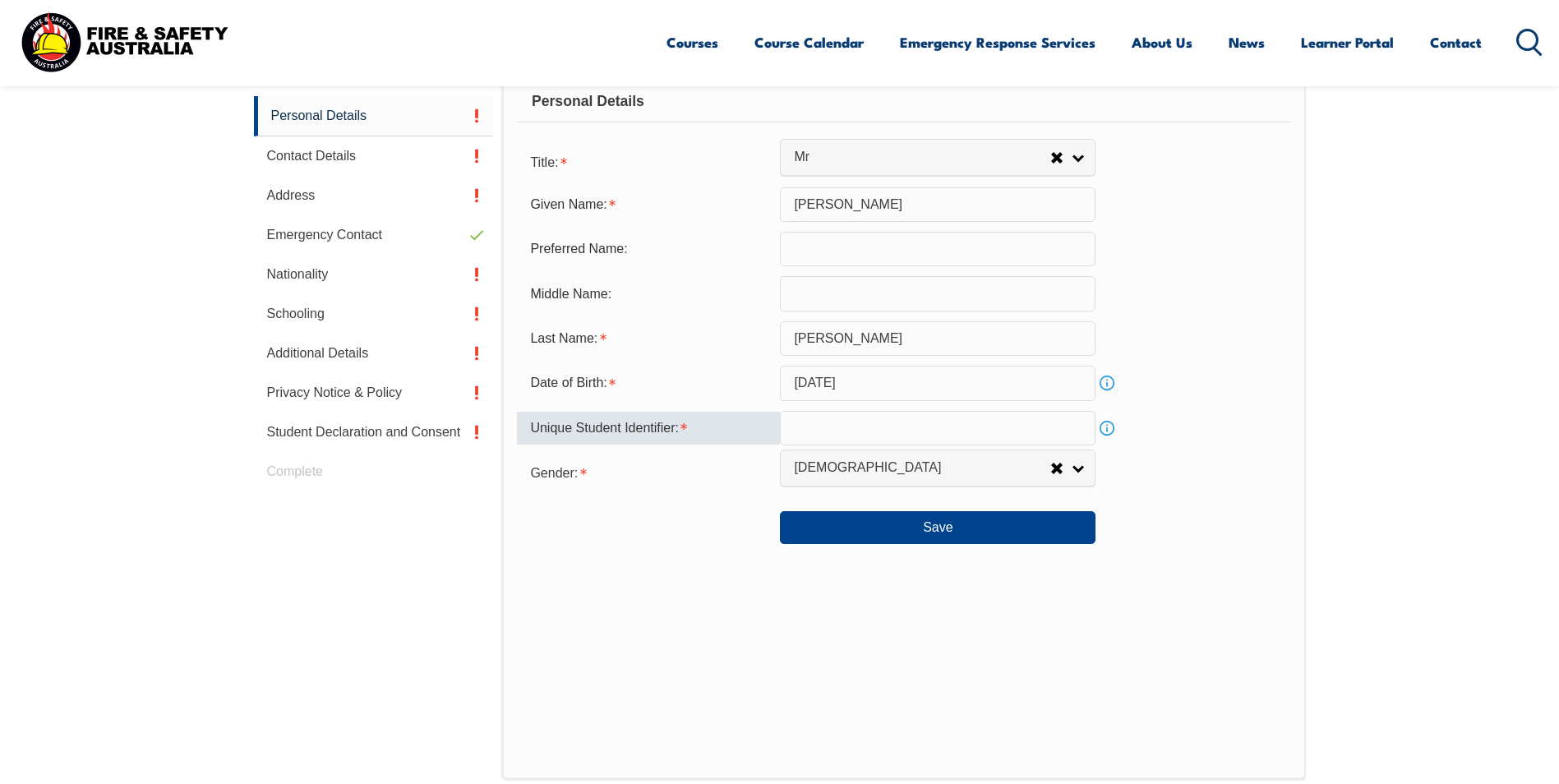
click at [1111, 425] on link "Info" at bounding box center [1106, 427] width 23 height 23
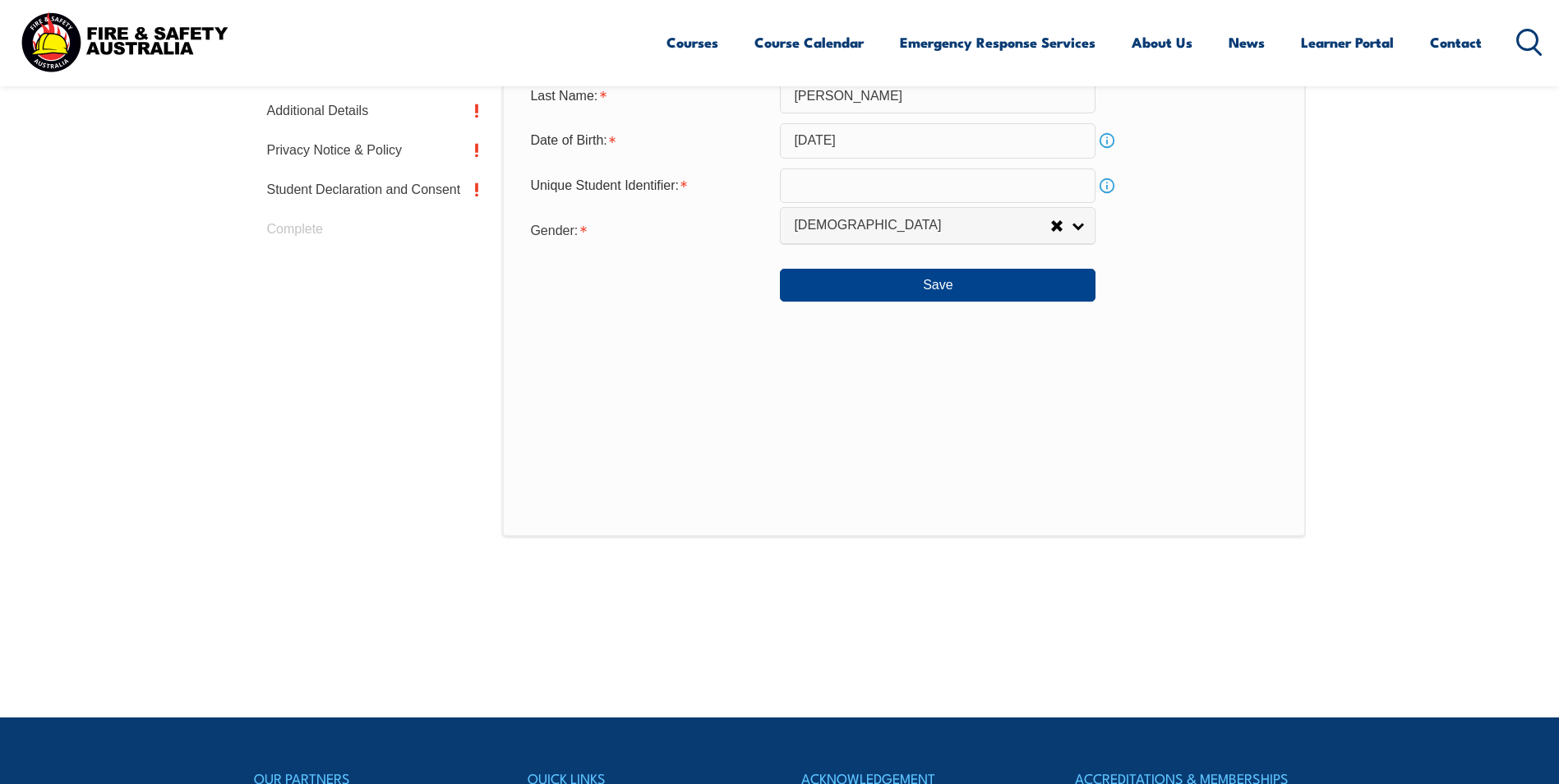
scroll to position [407, 0]
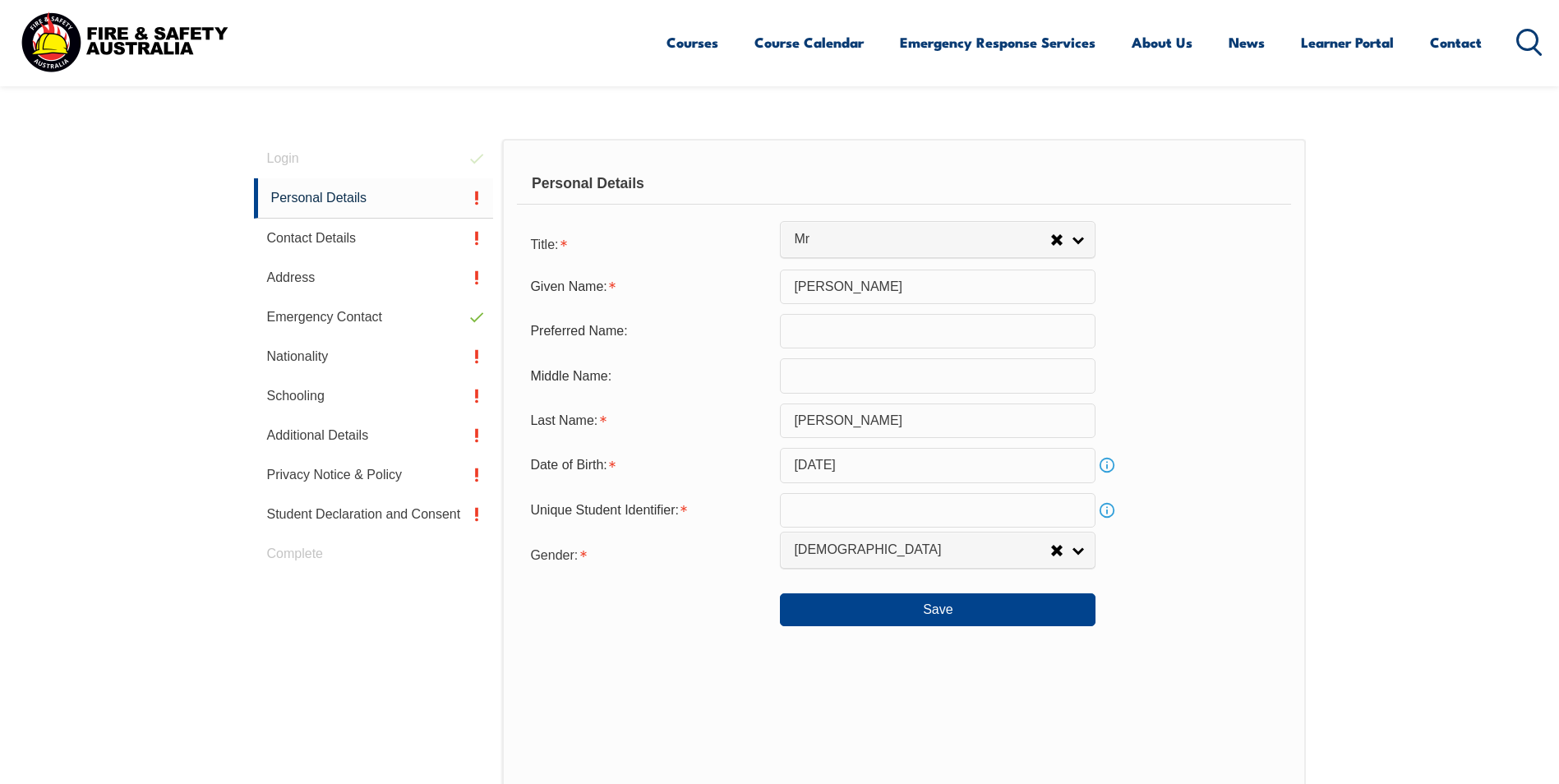
click at [950, 502] on input "text" at bounding box center [937, 509] width 316 height 35
click at [1108, 509] on link "Info" at bounding box center [1106, 509] width 23 height 23
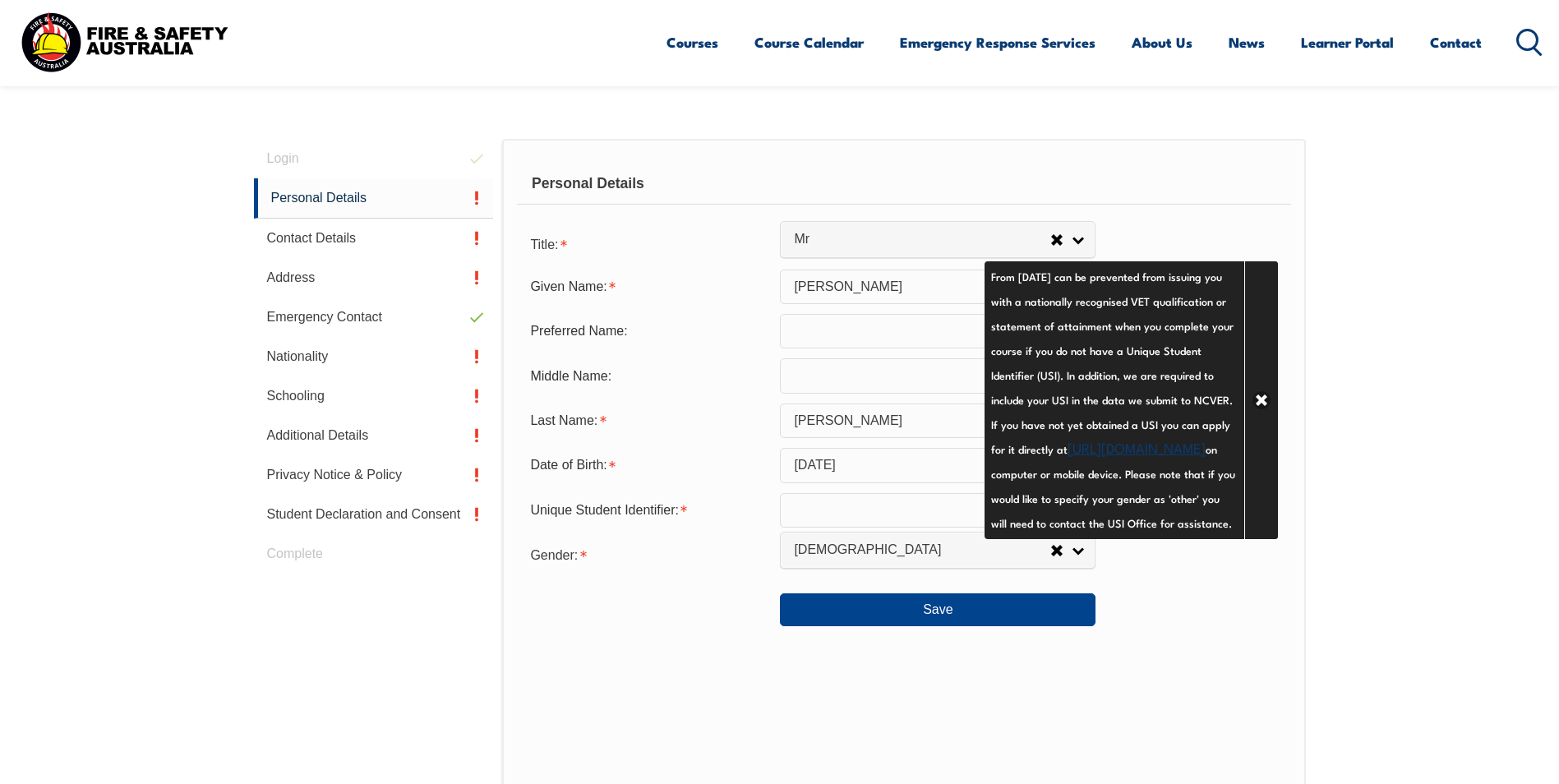
click at [1067, 456] on link "[URL][DOMAIN_NAME]" at bounding box center [1136, 447] width 138 height 20
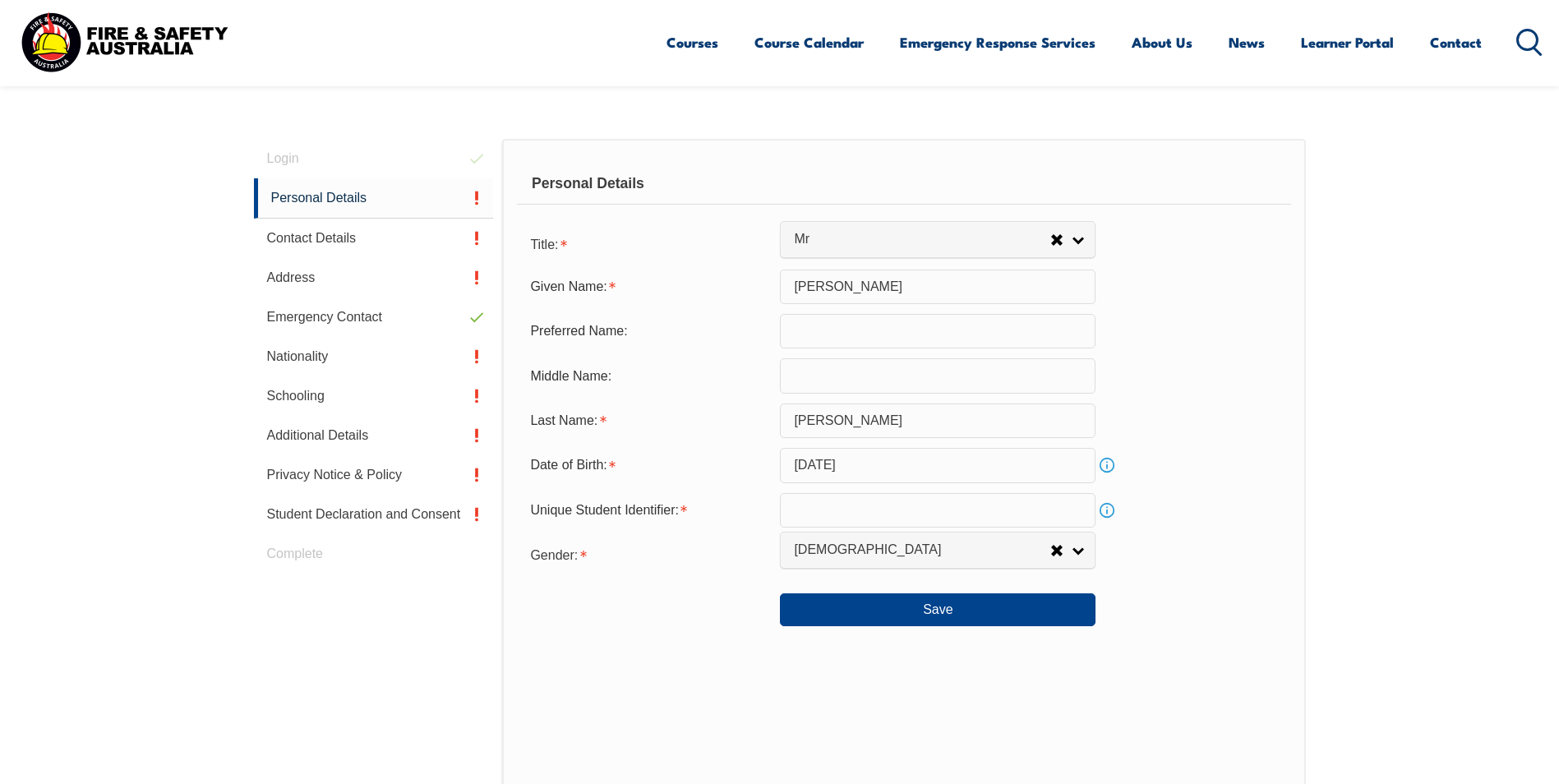
click at [1103, 509] on link "Info" at bounding box center [1106, 509] width 23 height 23
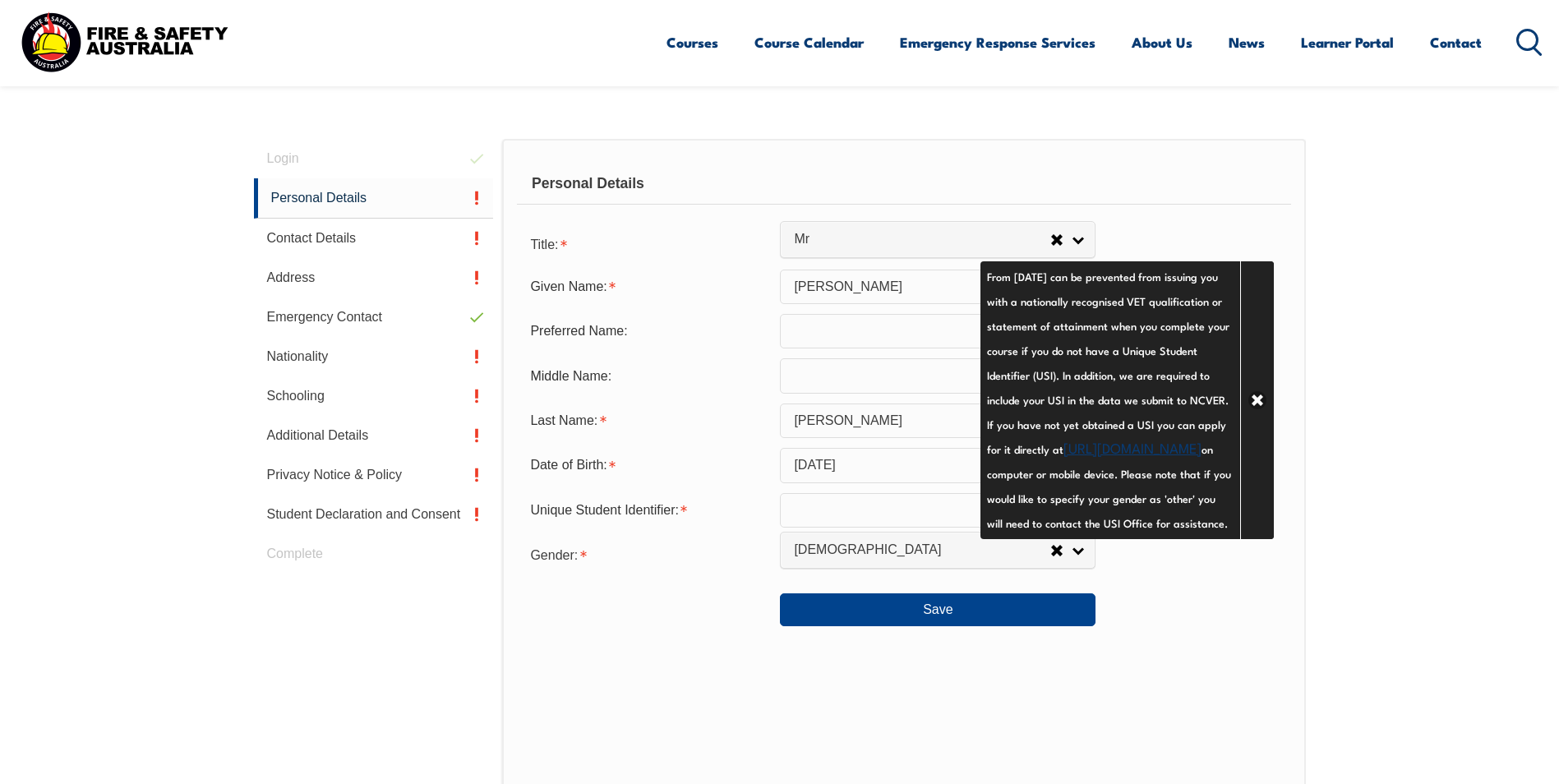
click at [825, 511] on input "text" at bounding box center [937, 509] width 316 height 35
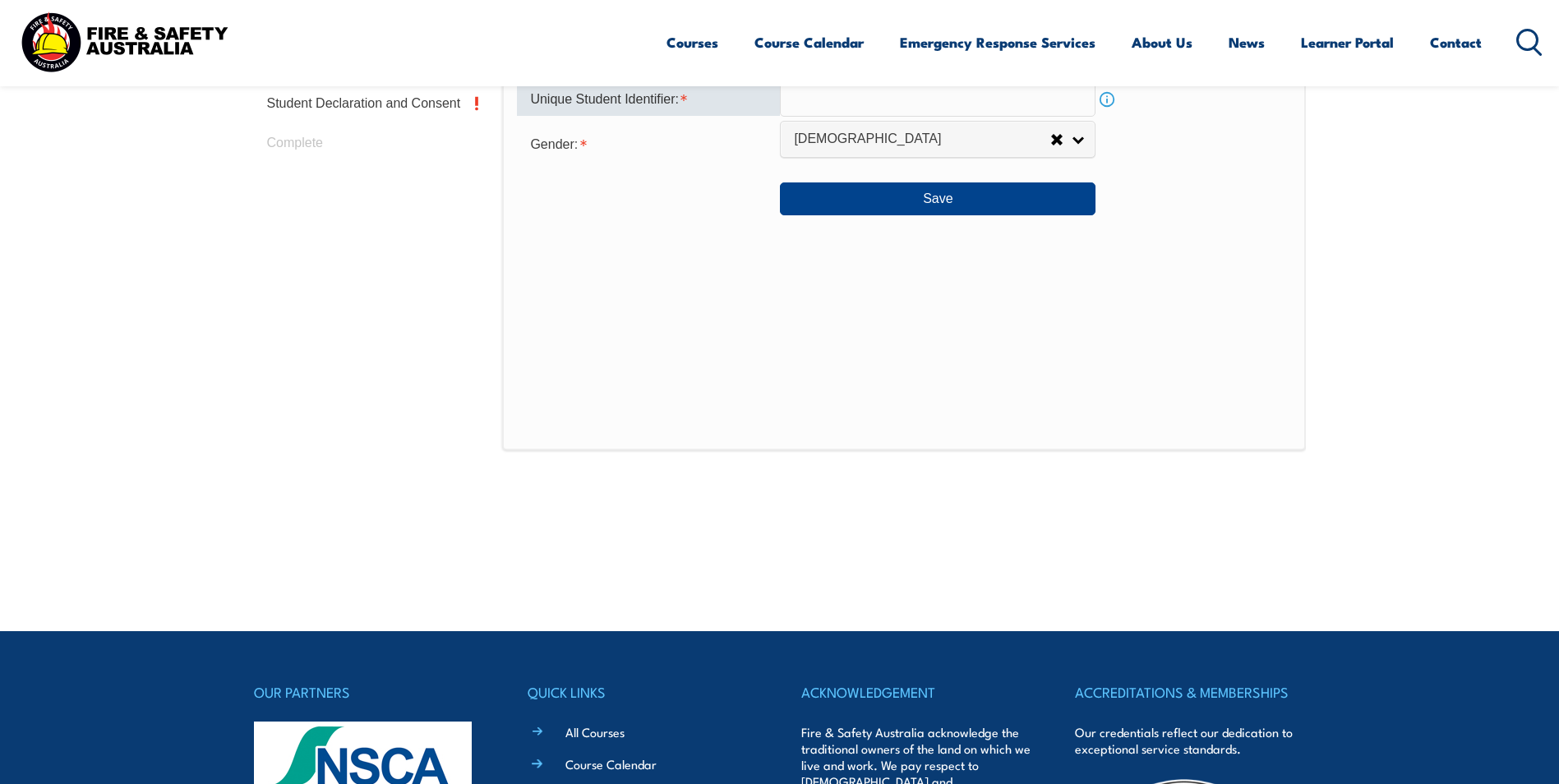
scroll to position [326, 0]
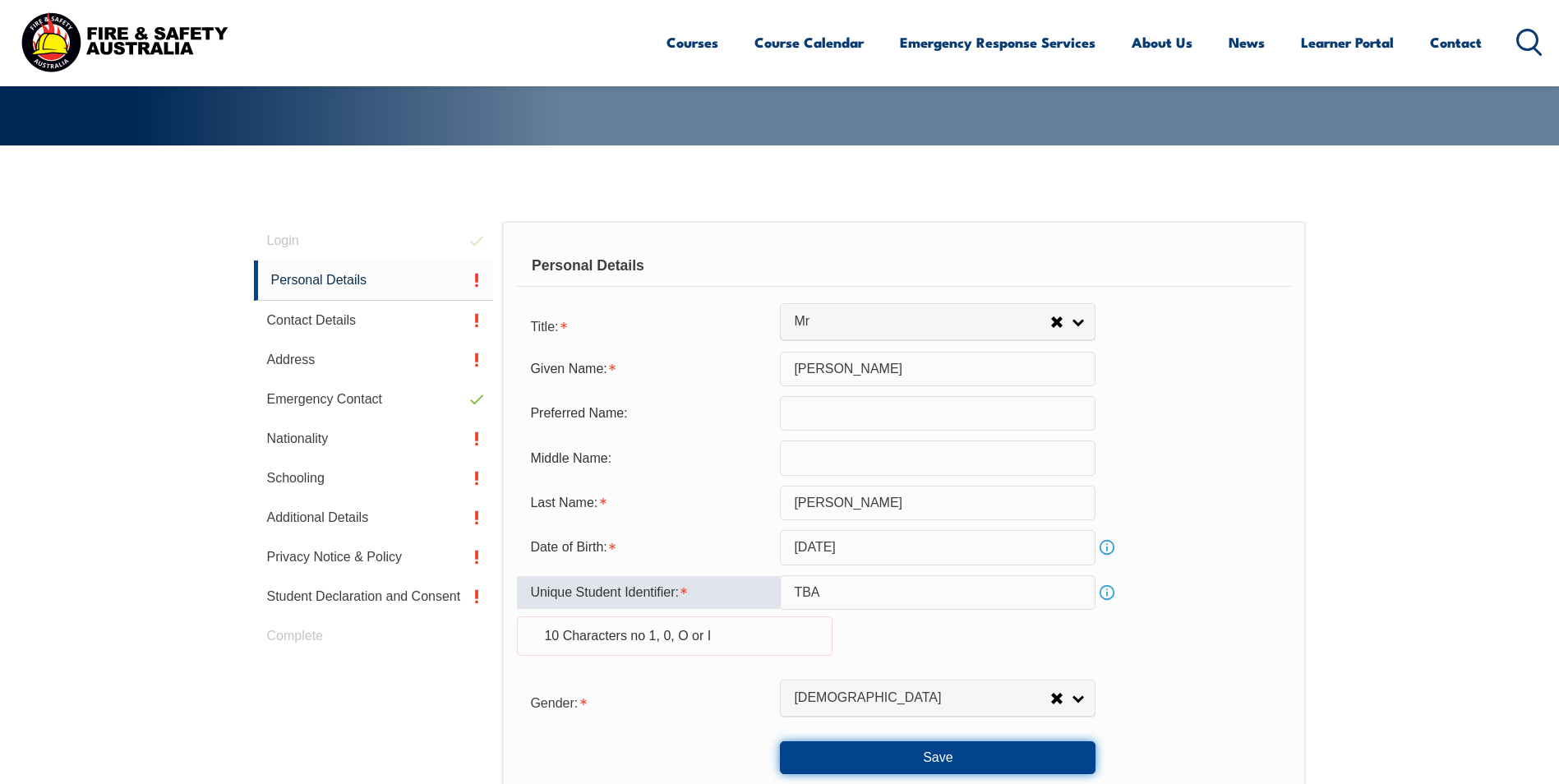
click at [972, 768] on button "Save" at bounding box center [937, 757] width 316 height 33
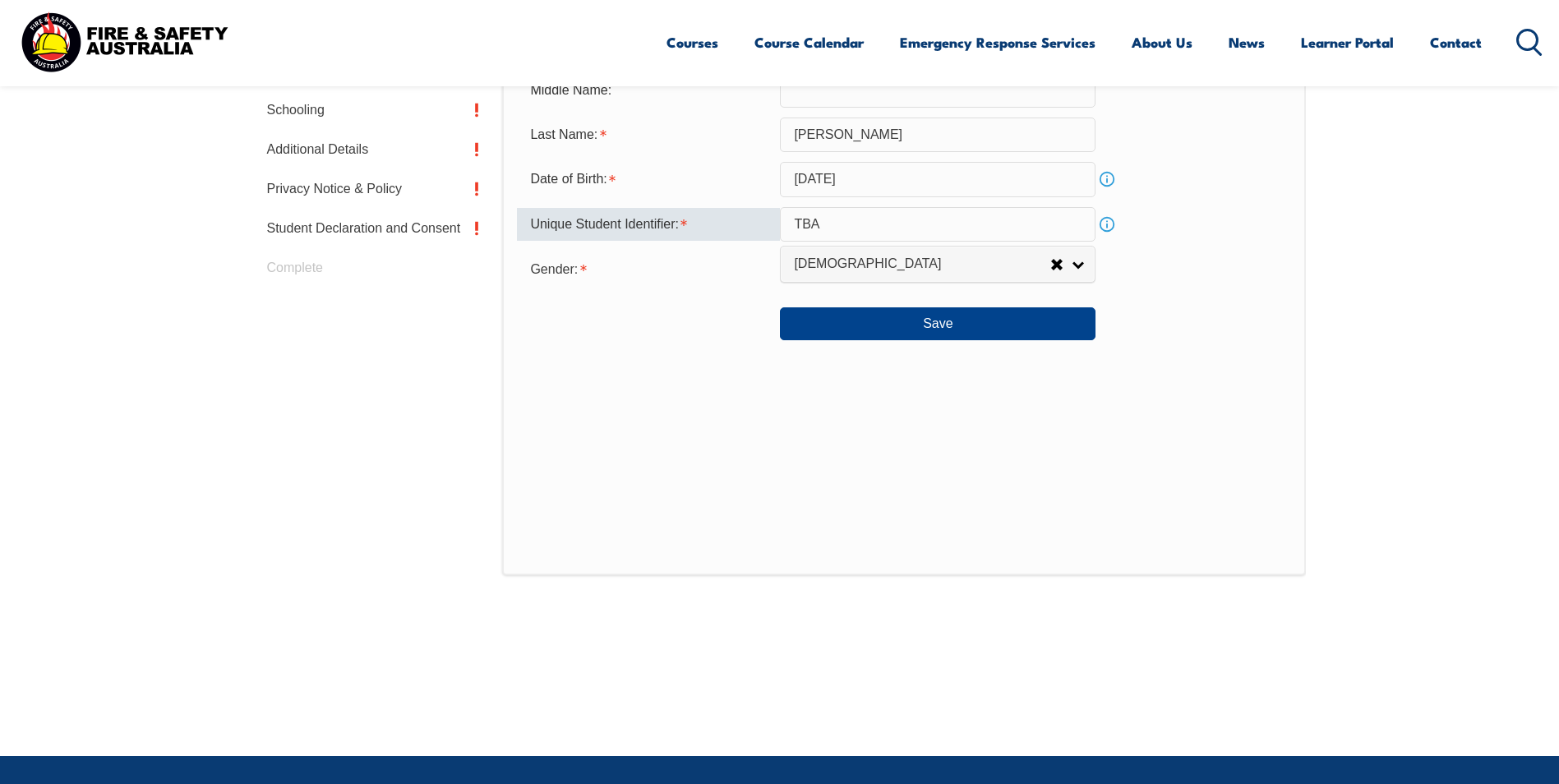
scroll to position [654, 0]
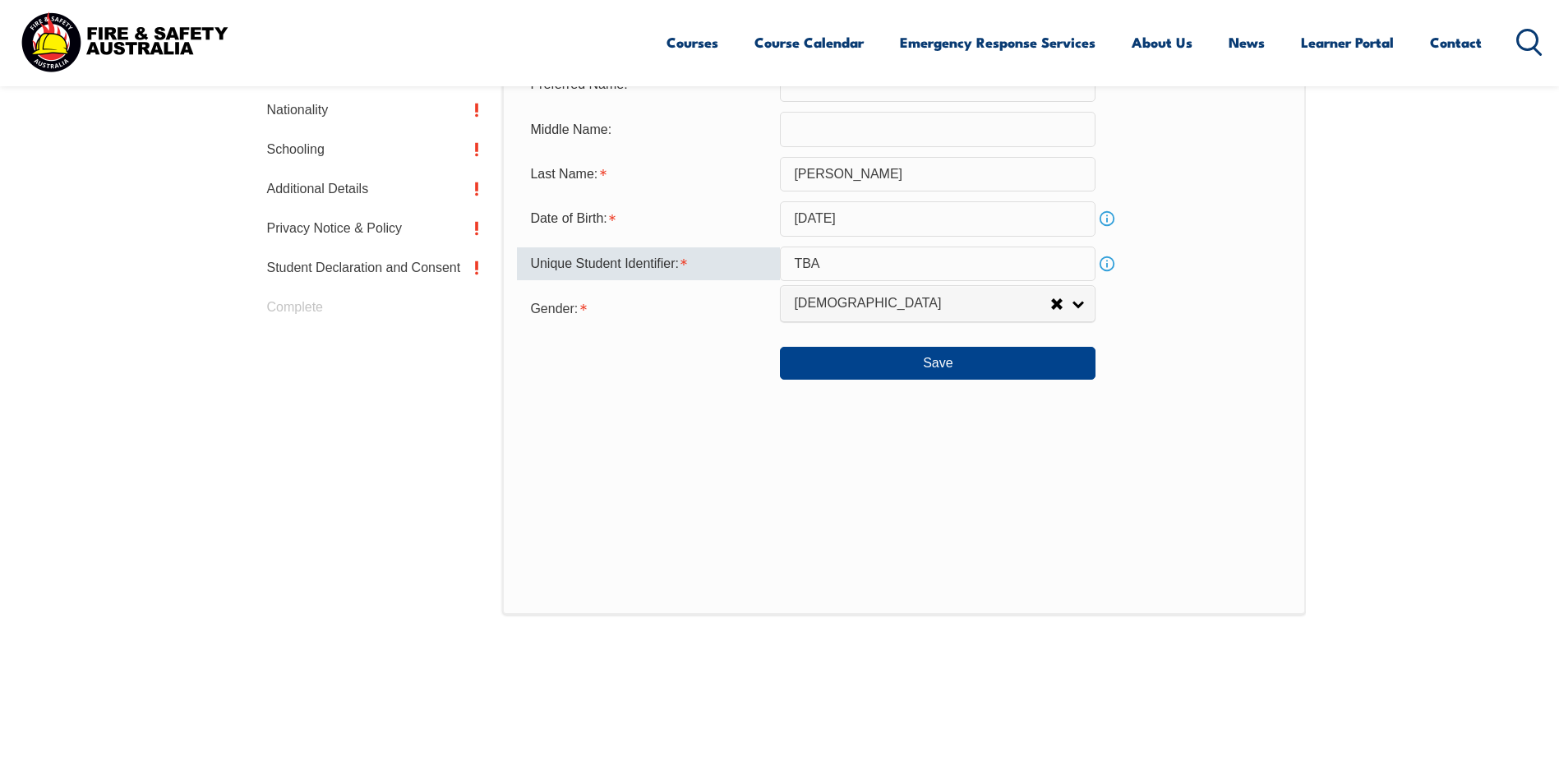
click at [855, 546] on div "Personal Details Title: Mr Mrs Ms Miss Other Mr Given Name: [PERSON_NAME] Prefe…" at bounding box center [902, 253] width 802 height 722
click at [854, 257] on input "TBA" at bounding box center [937, 264] width 316 height 35
type input "T"
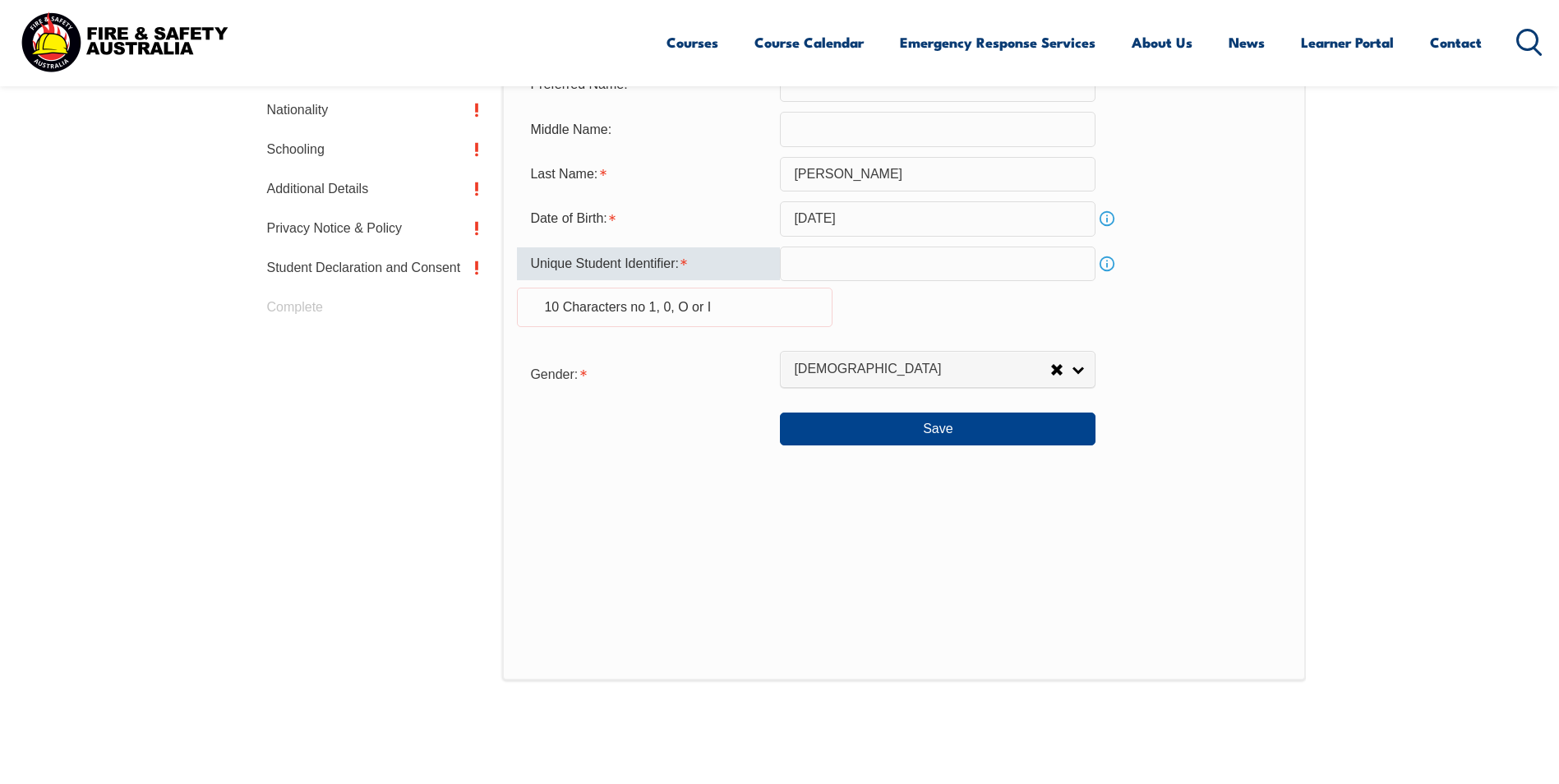
click at [1107, 262] on link "Info" at bounding box center [1106, 263] width 23 height 23
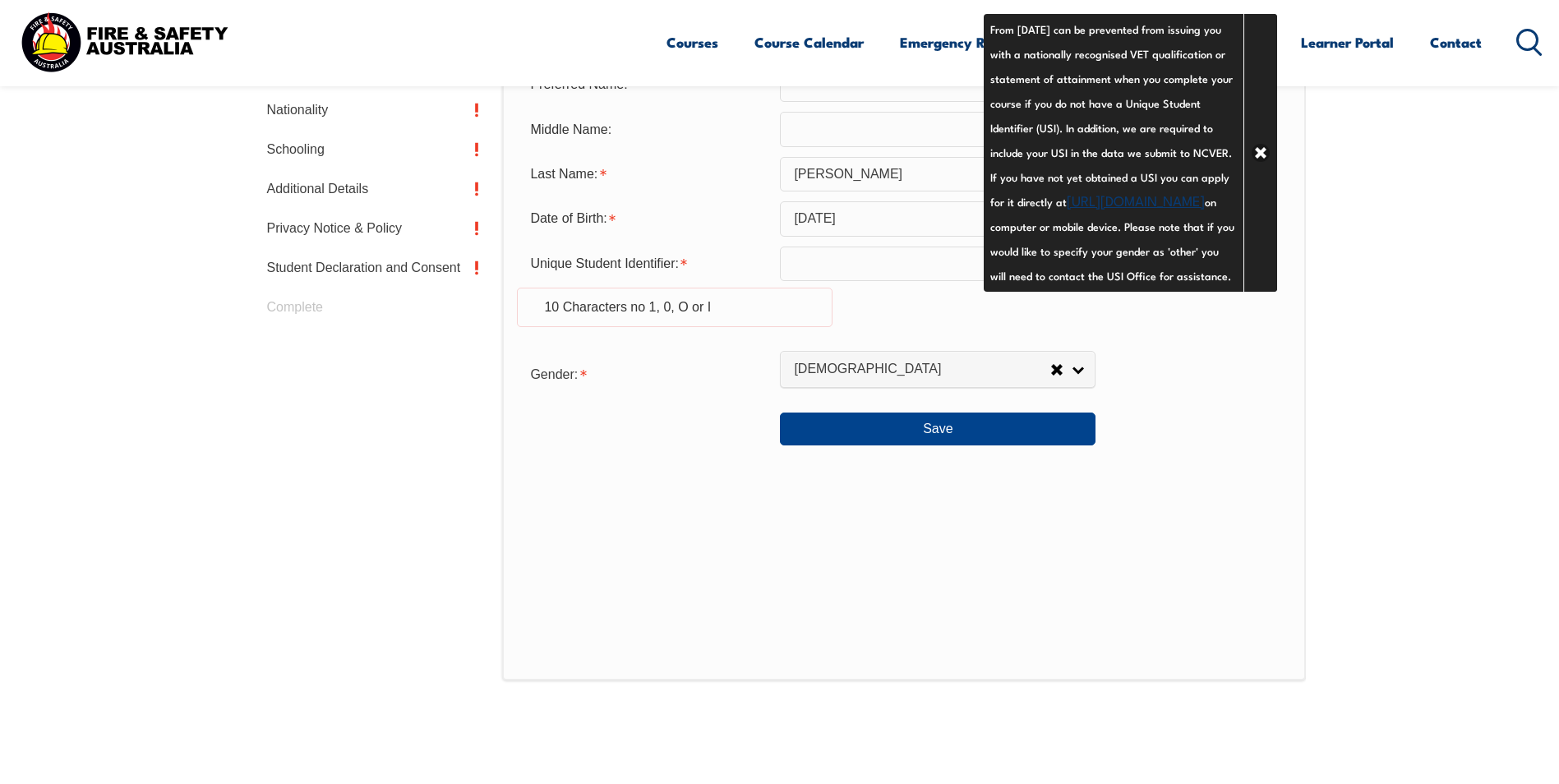
click at [1066, 210] on link "[URL][DOMAIN_NAME]" at bounding box center [1135, 200] width 138 height 20
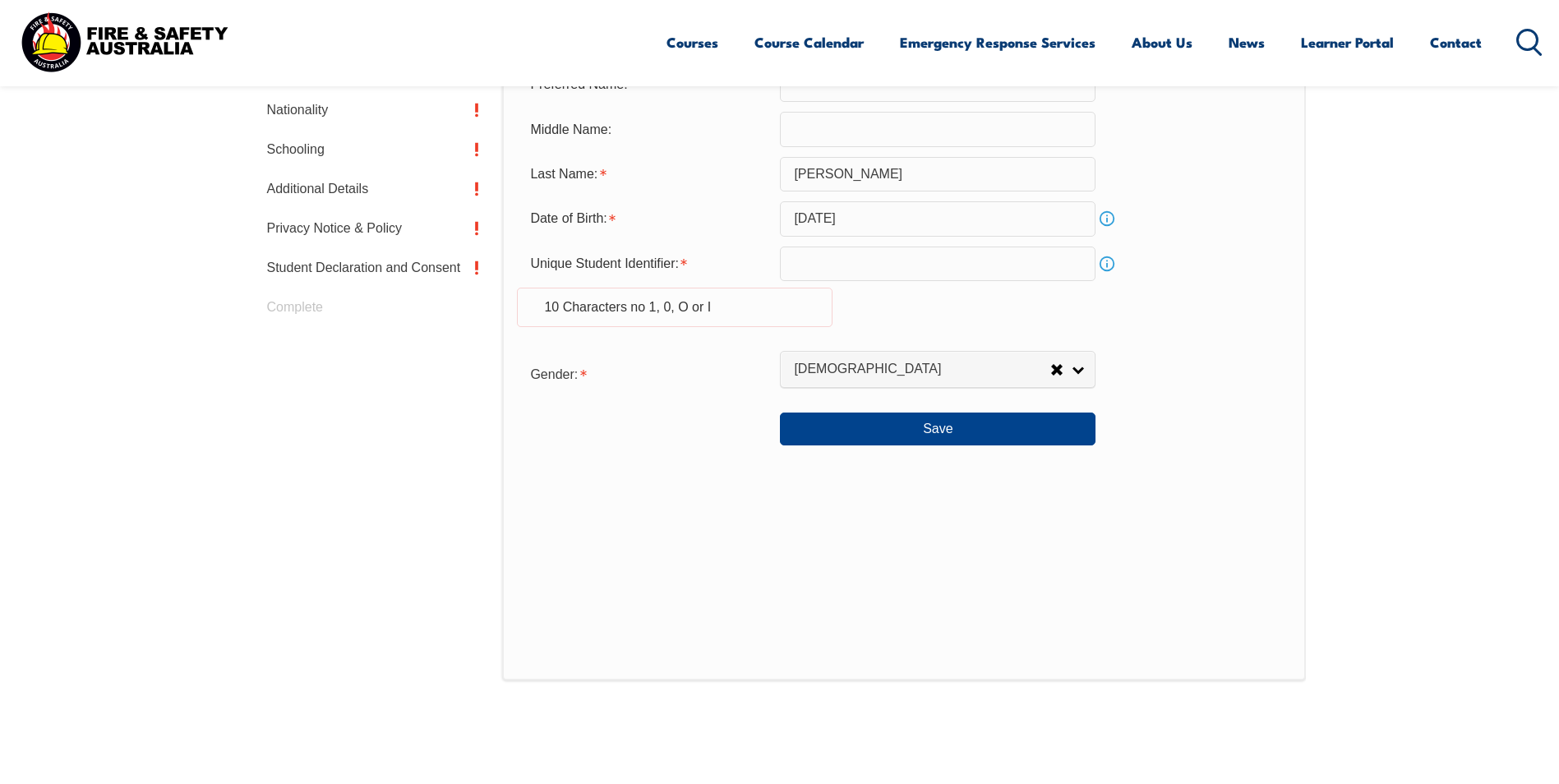
click at [1020, 447] on div "Personal Details Title: Mr Mrs Ms Miss Other Mr Given Name: [PERSON_NAME] Prefe…" at bounding box center [902, 286] width 802 height 788
click at [1015, 441] on button "Save" at bounding box center [937, 428] width 316 height 33
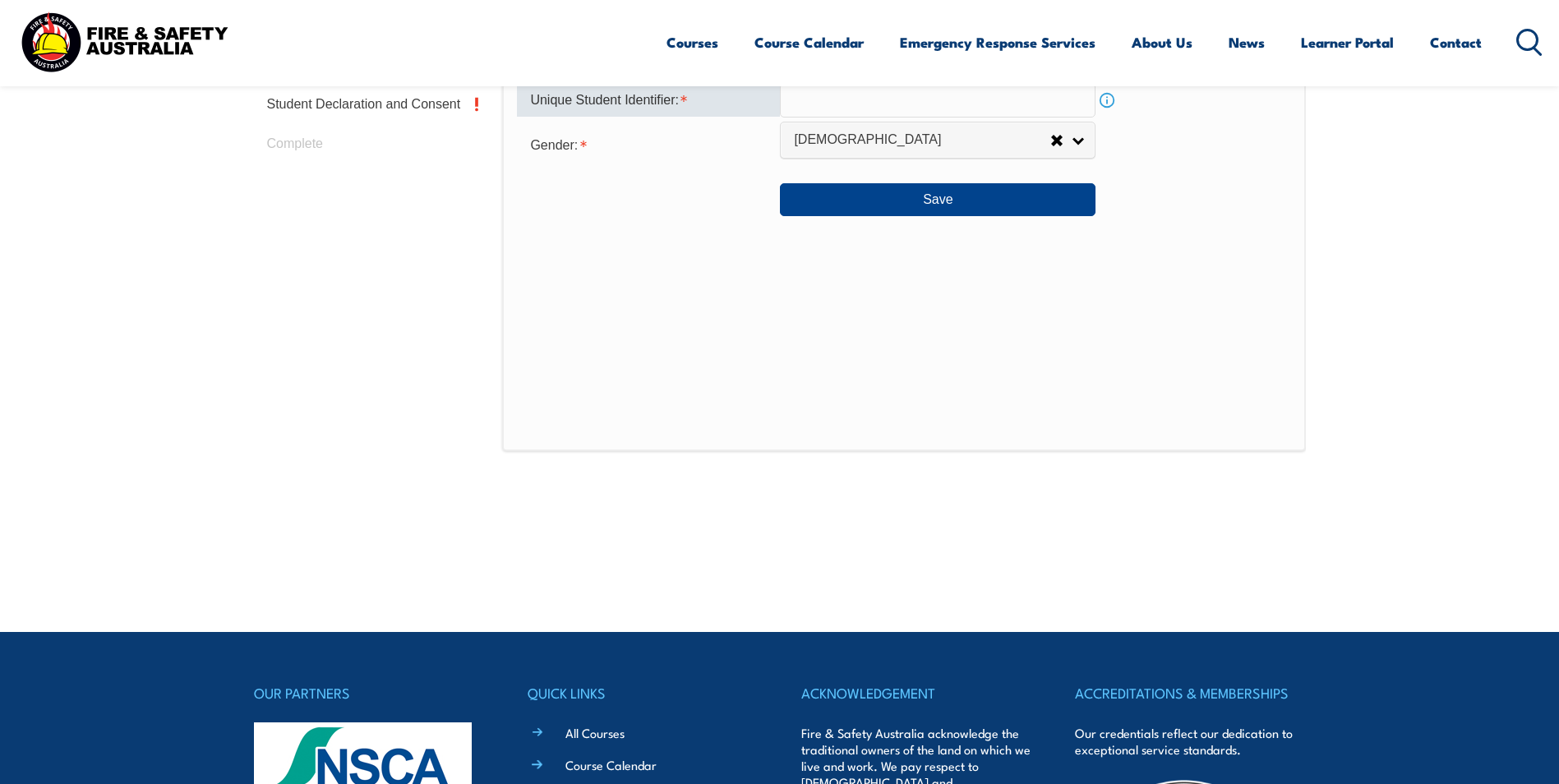
scroll to position [818, 0]
